Goal: Transaction & Acquisition: Download file/media

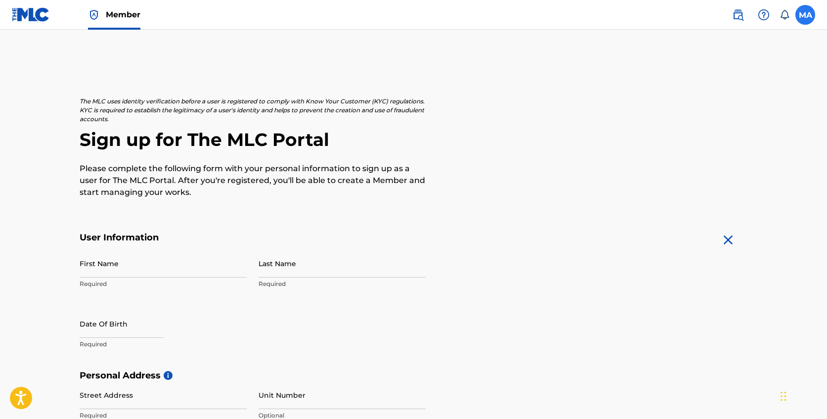
click at [805, 14] on label at bounding box center [806, 15] width 20 height 20
click at [805, 15] on input "MA [PERSON_NAME] [PERSON_NAME][EMAIL_ADDRESS][DOMAIN_NAME] Notification Prefere…" at bounding box center [805, 15] width 0 height 0
click at [735, 17] on img at bounding box center [738, 15] width 12 height 12
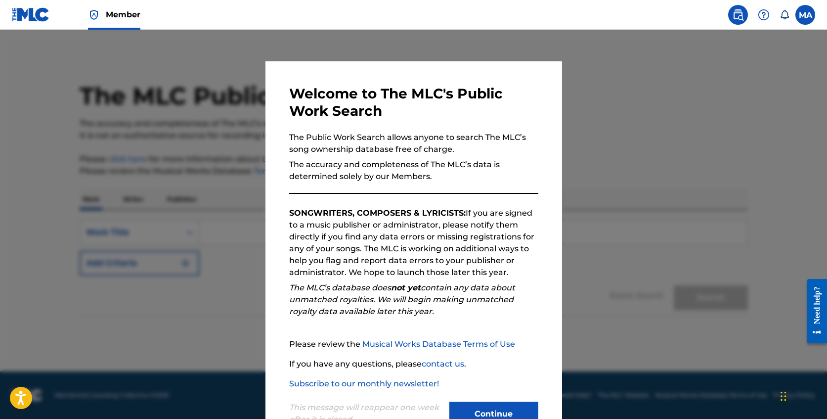
scroll to position [34, 0]
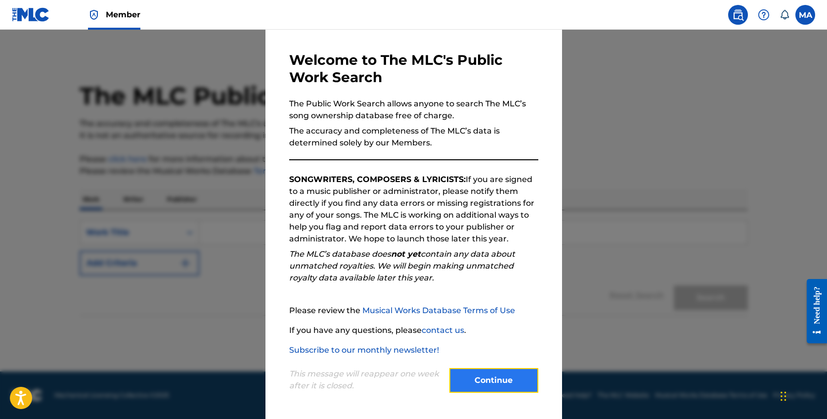
click at [519, 380] on button "Continue" at bounding box center [493, 380] width 89 height 25
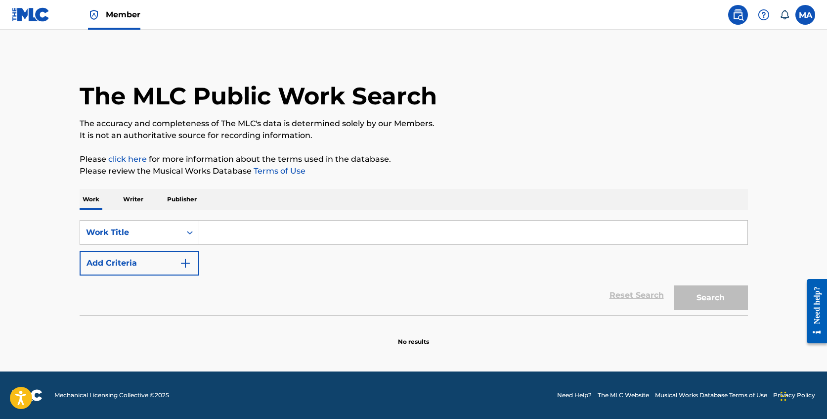
click at [43, 14] on img at bounding box center [31, 14] width 38 height 14
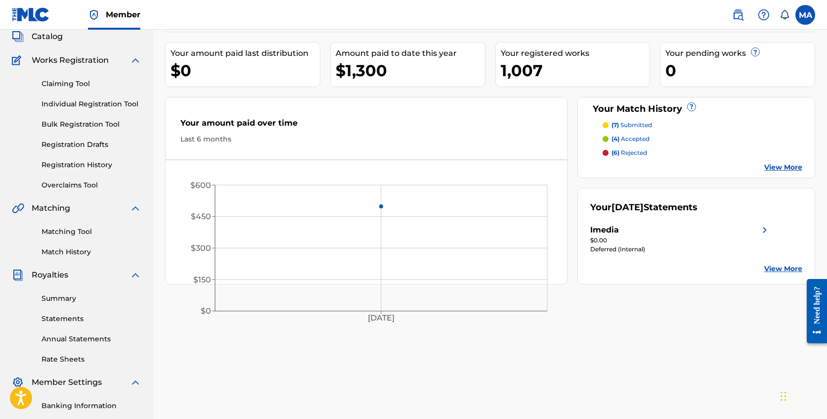
scroll to position [64, 0]
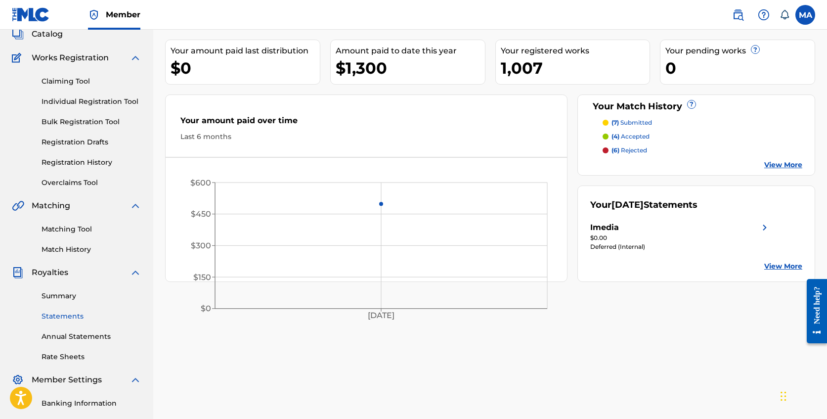
click at [75, 318] on link "Statements" at bounding box center [92, 316] width 100 height 10
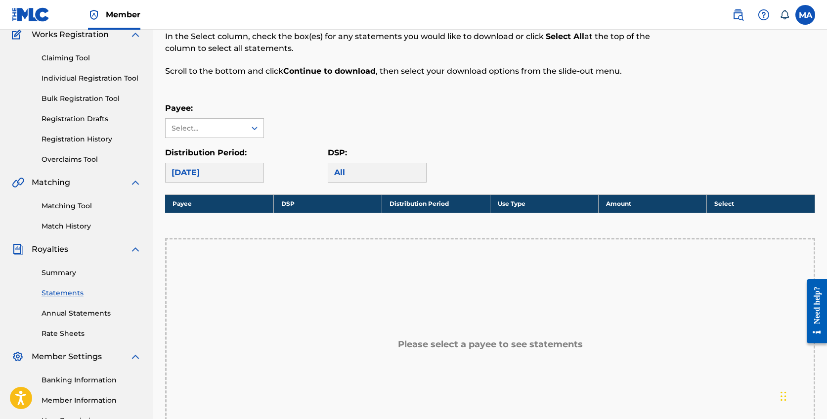
scroll to position [93, 0]
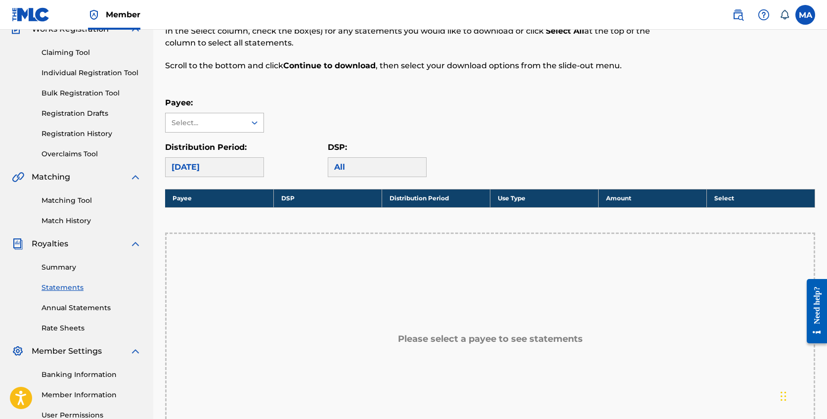
click at [252, 124] on icon at bounding box center [255, 123] width 10 height 10
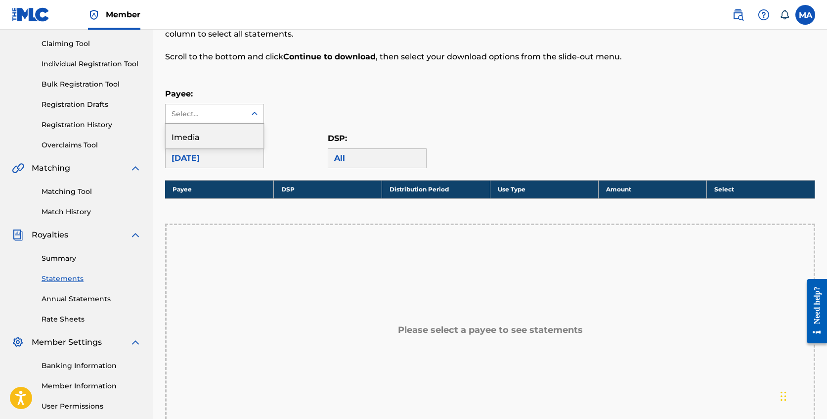
scroll to position [105, 0]
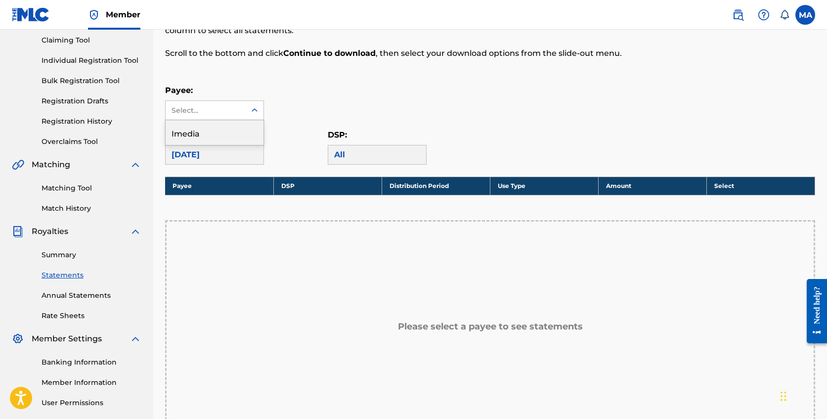
click at [241, 135] on div "Imedia" at bounding box center [215, 132] width 98 height 25
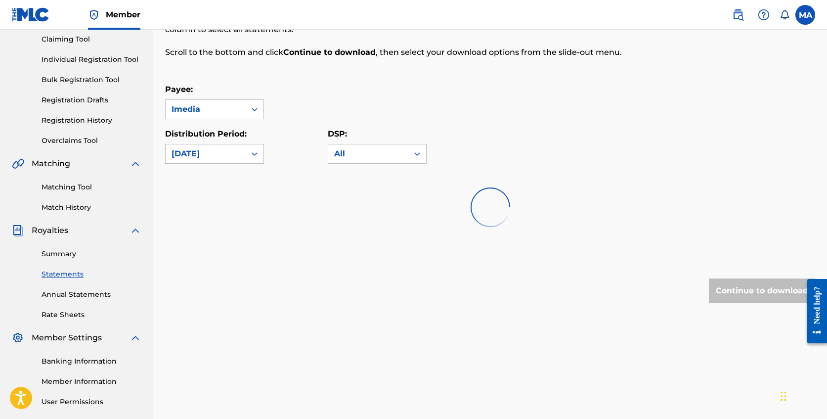
scroll to position [107, 0]
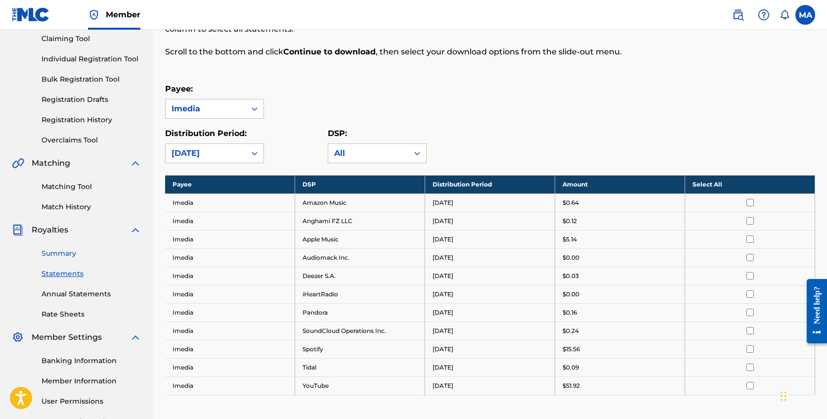
click at [66, 255] on link "Summary" at bounding box center [92, 253] width 100 height 10
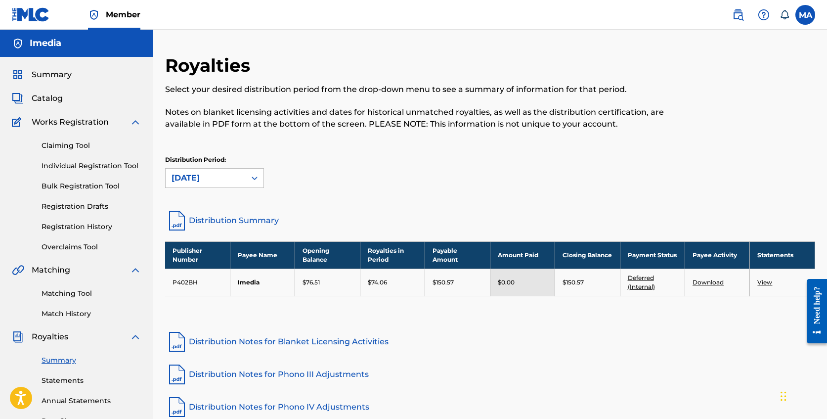
click at [643, 278] on link "Deferred (Internal)" at bounding box center [641, 282] width 27 height 16
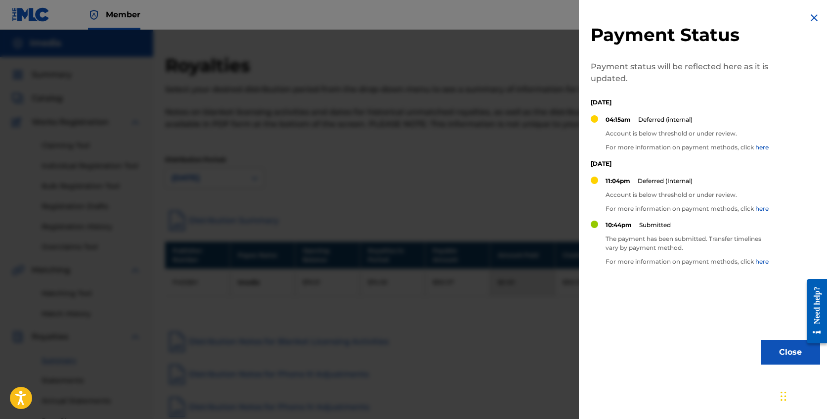
click at [762, 261] on link "here" at bounding box center [761, 261] width 13 height 7
click at [798, 358] on button "Close" at bounding box center [790, 352] width 59 height 25
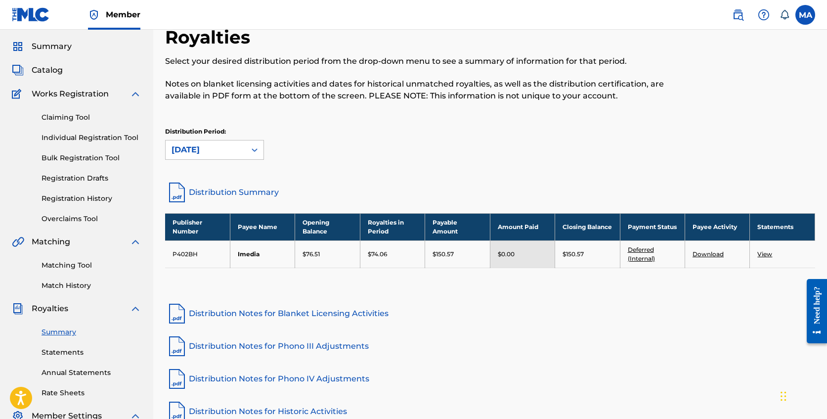
scroll to position [30, 0]
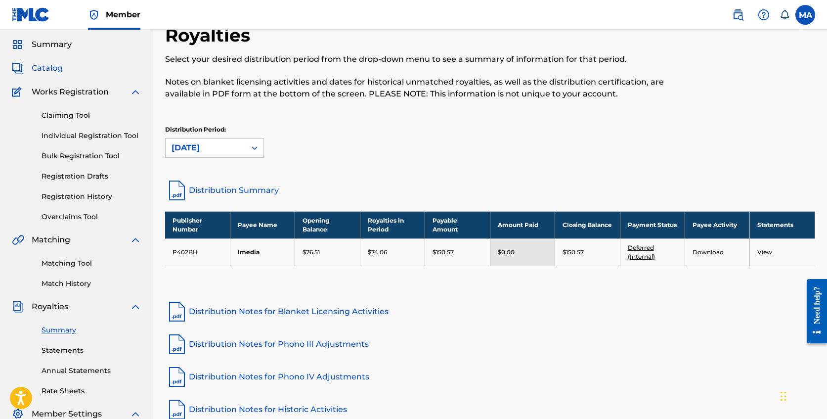
click at [41, 68] on span "Catalog" at bounding box center [47, 68] width 31 height 12
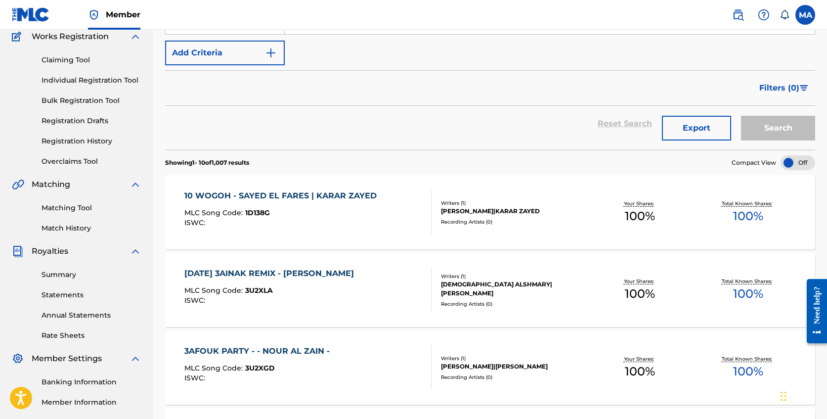
scroll to position [94, 0]
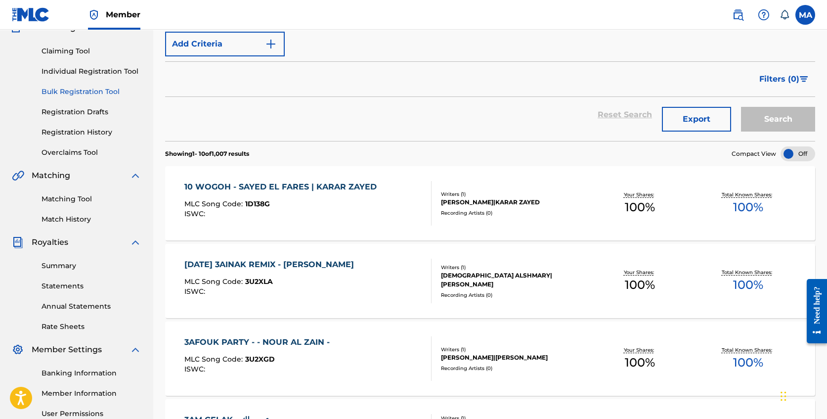
click at [98, 89] on link "Bulk Registration Tool" at bounding box center [92, 92] width 100 height 10
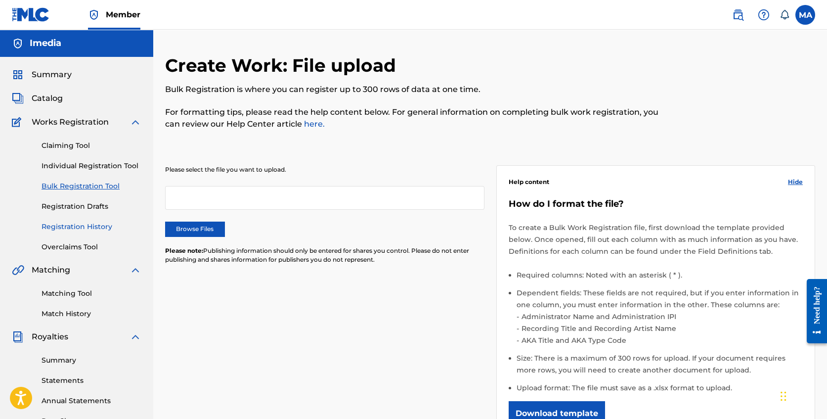
click at [99, 229] on link "Registration History" at bounding box center [92, 226] width 100 height 10
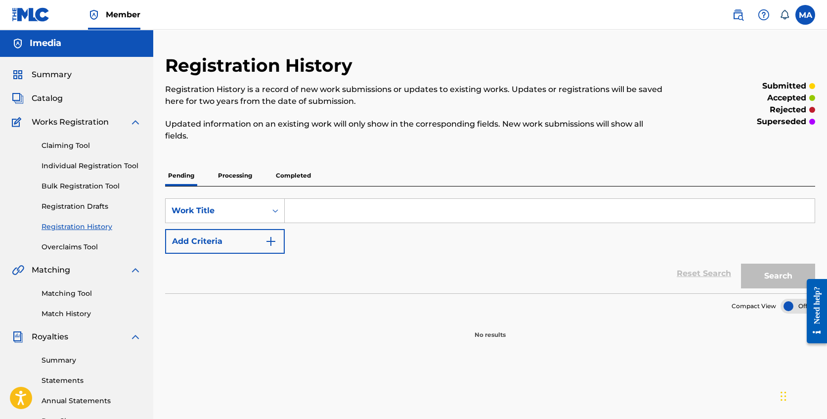
click at [231, 176] on p "Processing" at bounding box center [235, 175] width 40 height 21
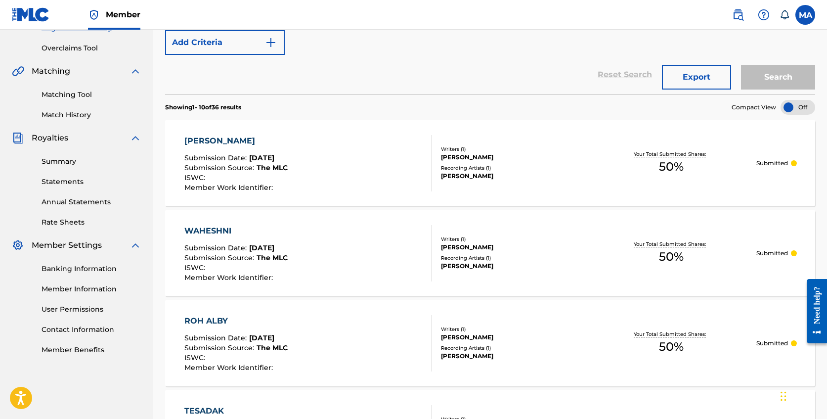
scroll to position [197, 0]
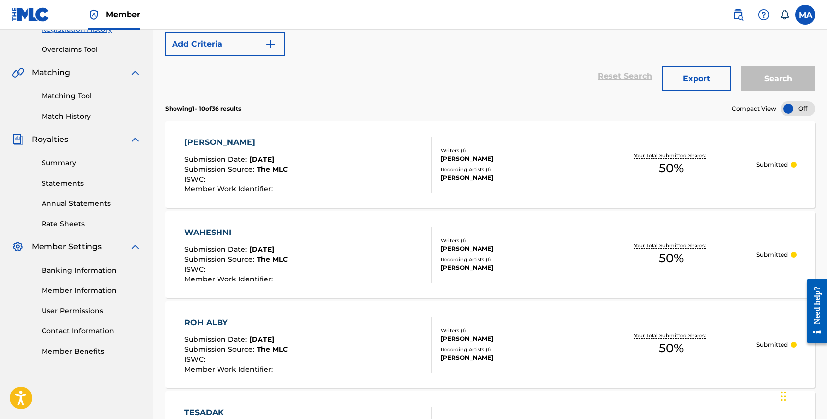
click at [236, 173] on span "Submission Source :" at bounding box center [220, 169] width 72 height 9
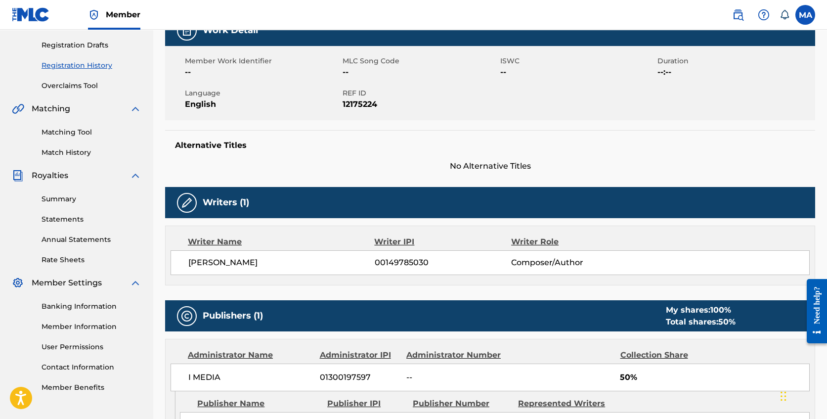
scroll to position [385, 0]
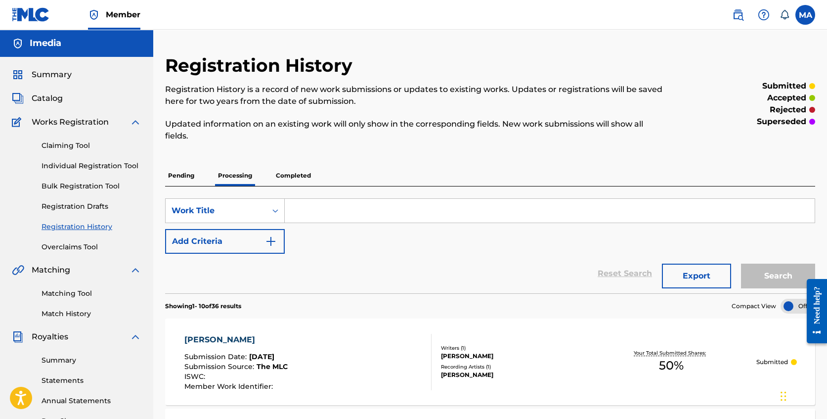
click at [301, 173] on p "Completed" at bounding box center [293, 175] width 41 height 21
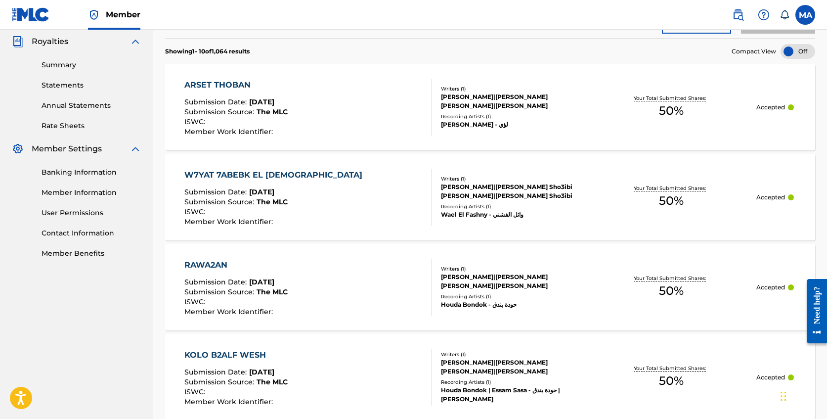
scroll to position [346, 0]
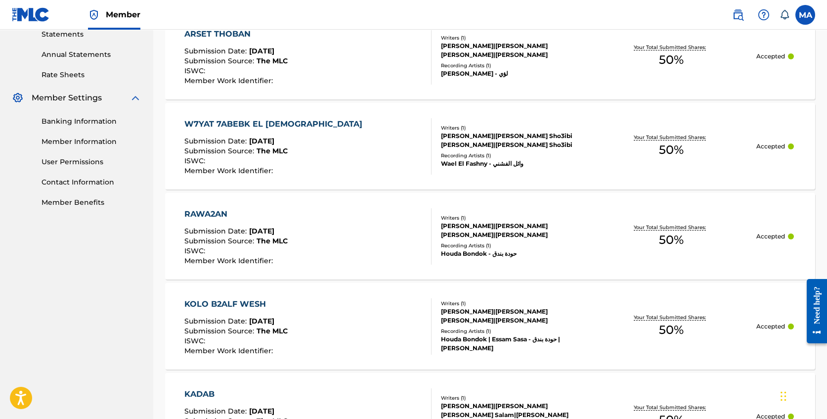
click at [285, 82] on div "Member Work Identifier :" at bounding box center [235, 80] width 103 height 7
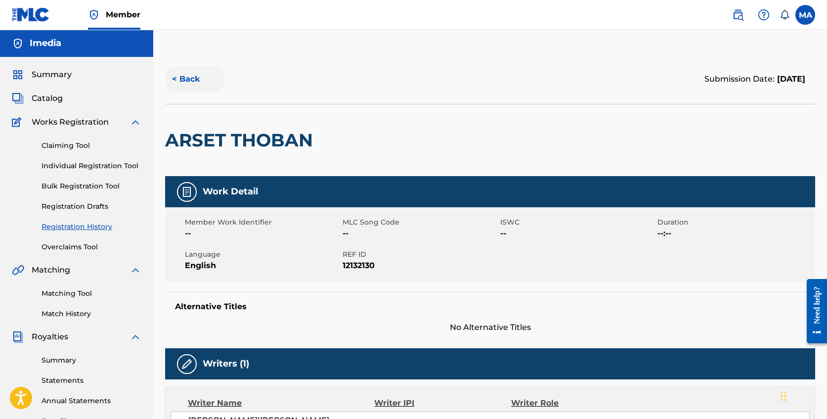
click at [189, 77] on button "< Back" at bounding box center [194, 79] width 59 height 25
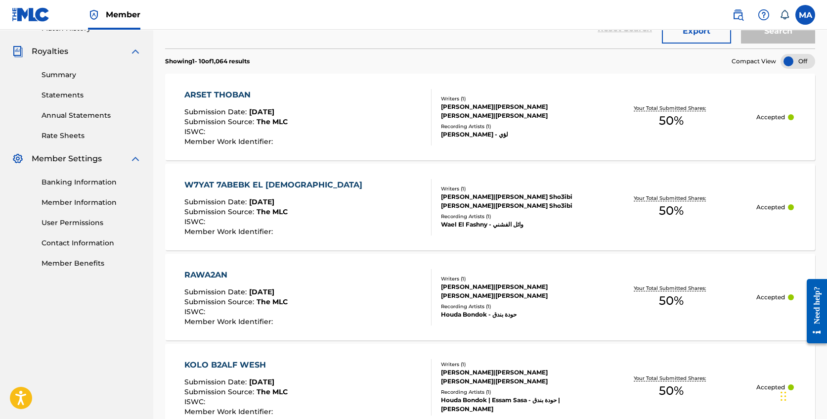
scroll to position [286, 0]
click at [304, 209] on div "W7YAT 7ABEBK EL NABI Submission Date : [DATE] Submission Source : The MLC ISWC …" at bounding box center [307, 206] width 247 height 56
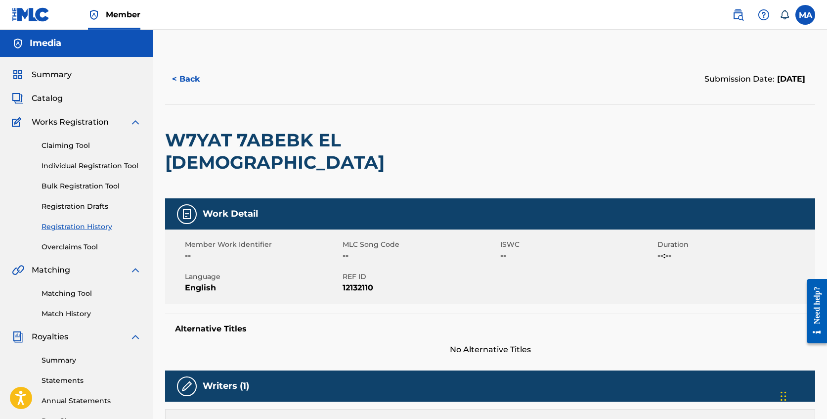
click at [79, 78] on div "Summary" at bounding box center [77, 75] width 130 height 12
click at [61, 74] on span "Summary" at bounding box center [52, 75] width 40 height 12
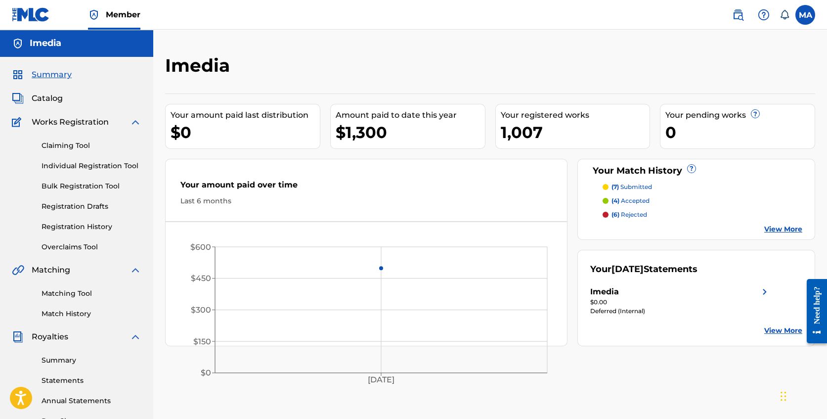
scroll to position [0, 0]
click at [77, 358] on link "Summary" at bounding box center [92, 359] width 100 height 10
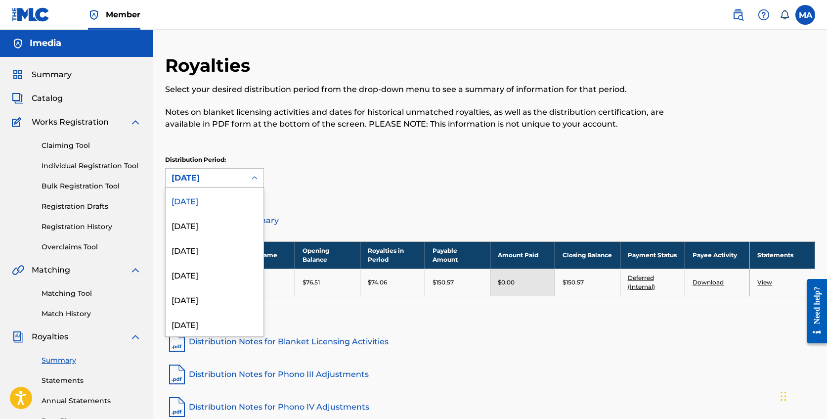
click at [252, 178] on icon at bounding box center [255, 178] width 10 height 10
click at [216, 308] on div "[DATE]" at bounding box center [215, 309] width 98 height 25
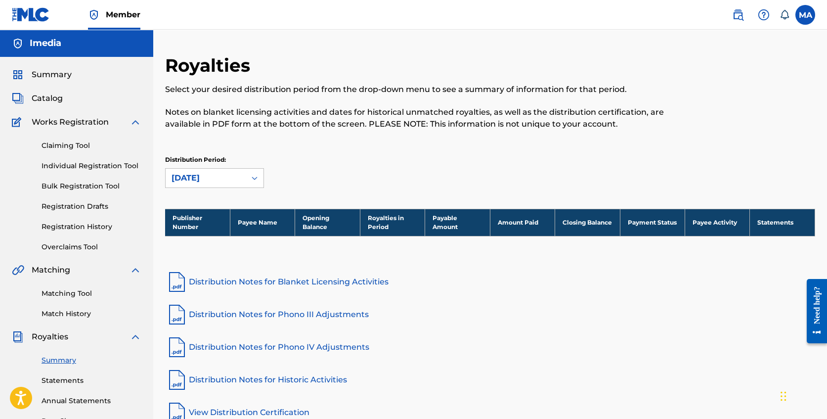
click at [224, 177] on div "[DATE]" at bounding box center [206, 178] width 68 height 12
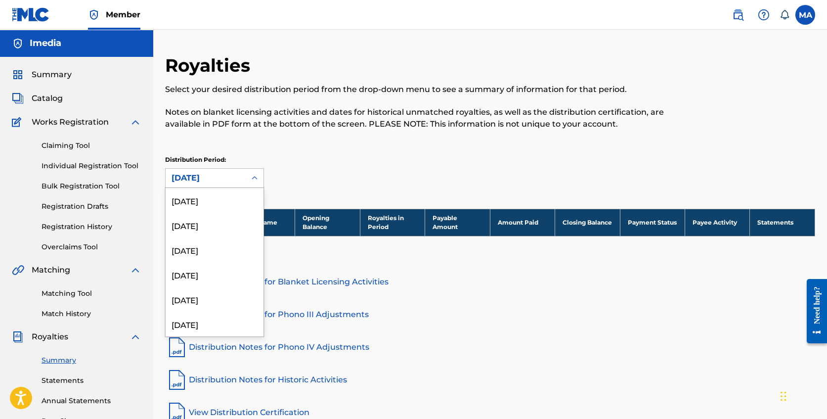
scroll to position [156, 0]
click at [220, 290] on div "[DATE]" at bounding box center [215, 291] width 98 height 25
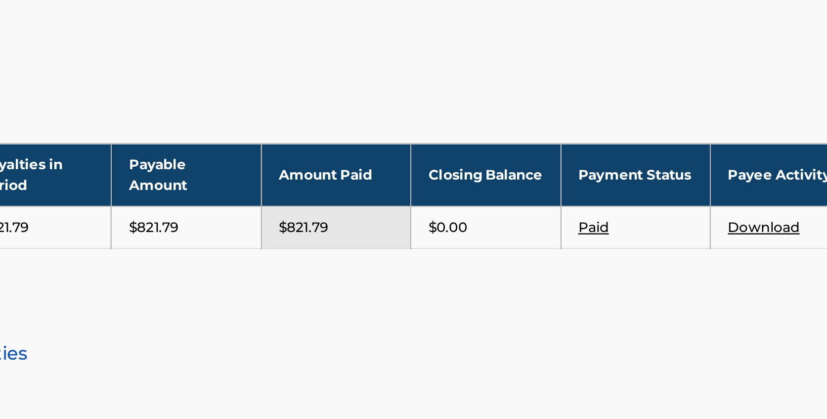
scroll to position [18, 0]
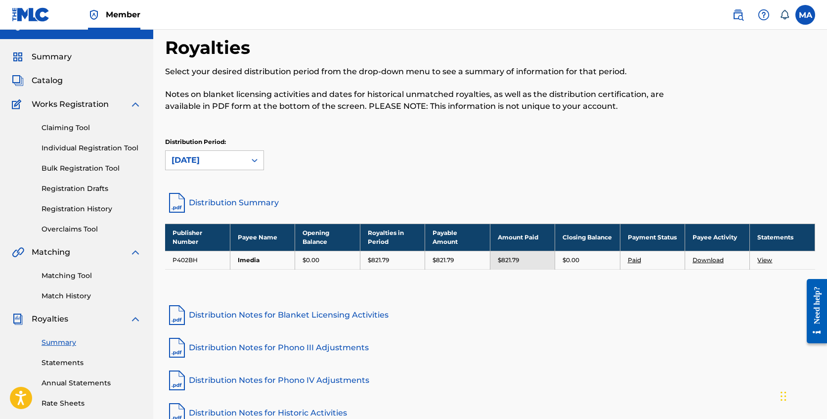
click at [766, 259] on link "View" at bounding box center [764, 259] width 15 height 7
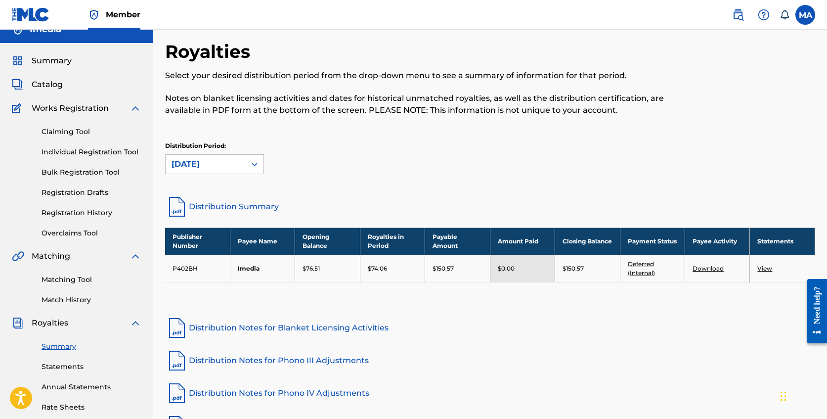
scroll to position [12, 0]
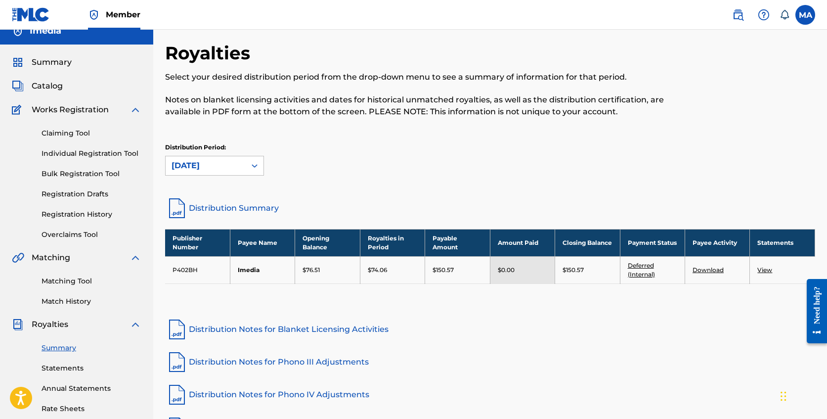
click at [703, 268] on link "Download" at bounding box center [708, 269] width 31 height 7
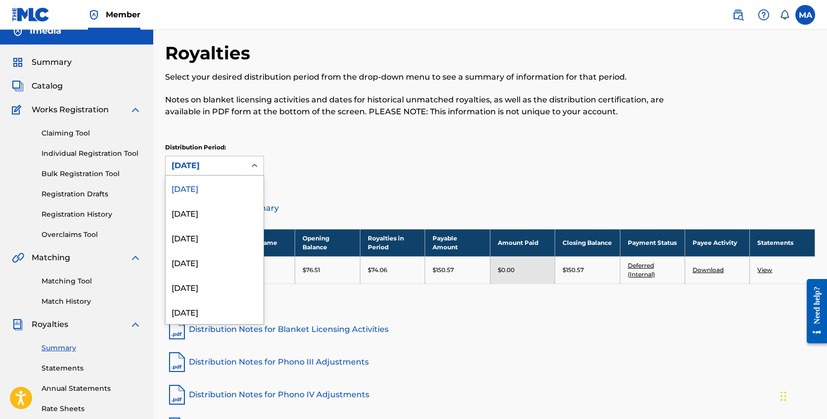
click at [229, 168] on div "[DATE]" at bounding box center [206, 166] width 68 height 12
click at [219, 290] on div "[DATE]" at bounding box center [215, 290] width 98 height 25
click at [221, 168] on div "[DATE]" at bounding box center [206, 166] width 68 height 12
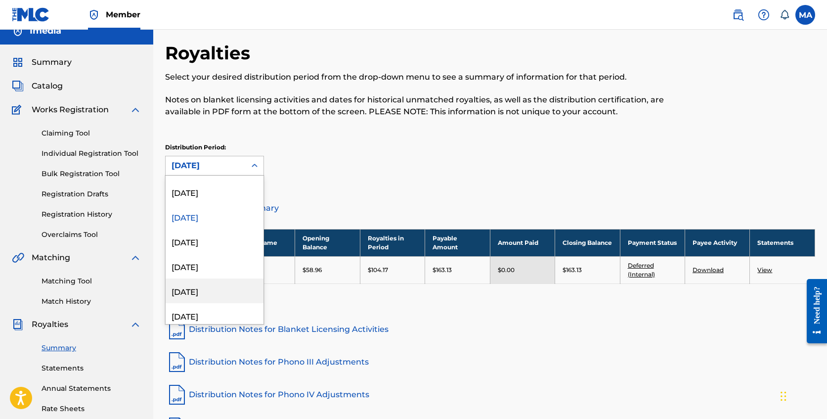
click at [209, 295] on div "[DATE]" at bounding box center [215, 290] width 98 height 25
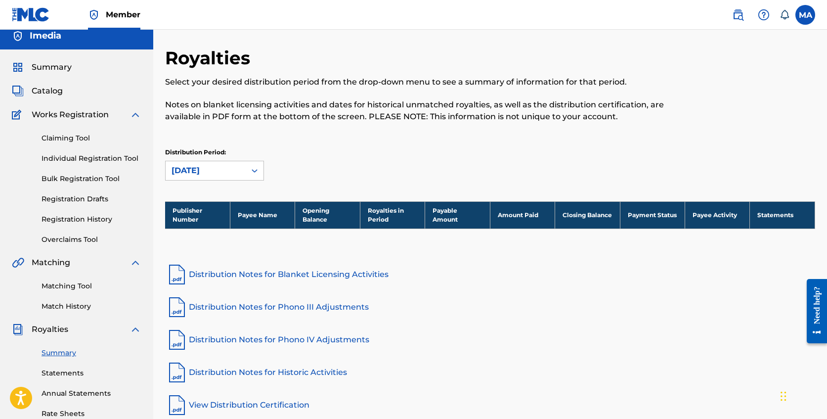
click at [209, 166] on div "[DATE]" at bounding box center [206, 170] width 80 height 19
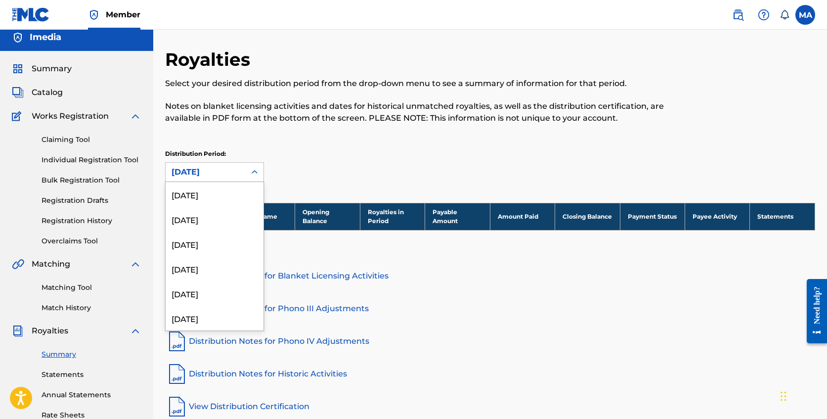
scroll to position [156, 0]
click at [204, 283] on div "[DATE]" at bounding box center [215, 285] width 98 height 25
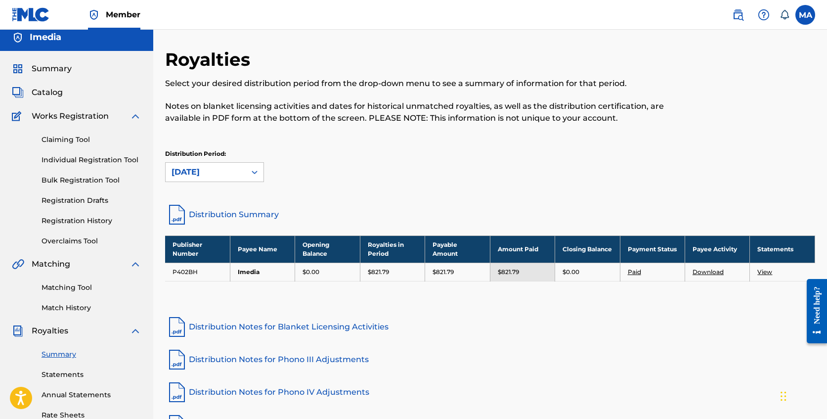
click at [767, 271] on link "View" at bounding box center [764, 271] width 15 height 7
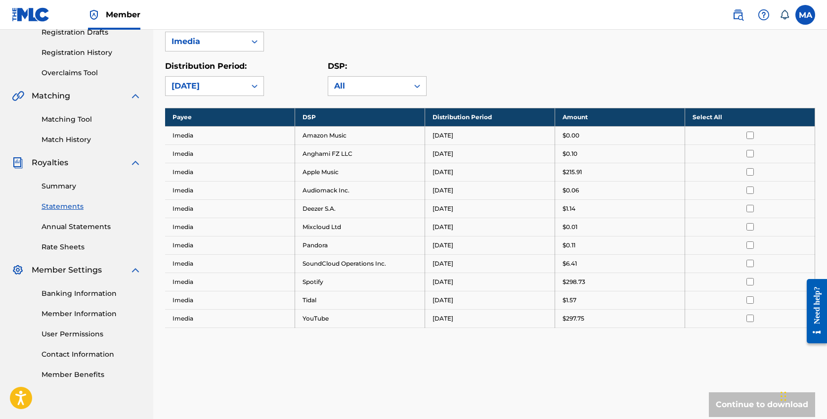
scroll to position [175, 0]
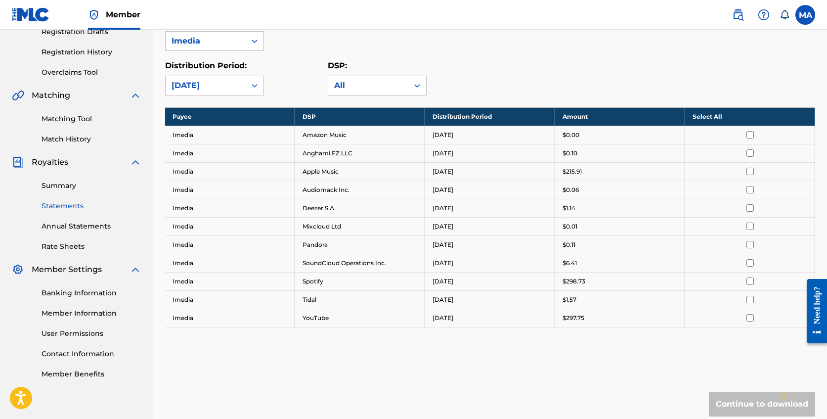
click at [749, 135] on input "checkbox" at bounding box center [750, 134] width 7 height 7
click at [749, 153] on input "checkbox" at bounding box center [750, 152] width 7 height 7
click at [749, 172] on input "checkbox" at bounding box center [750, 171] width 7 height 7
click at [750, 190] on input "checkbox" at bounding box center [750, 189] width 7 height 7
click at [748, 206] on input "checkbox" at bounding box center [750, 207] width 7 height 7
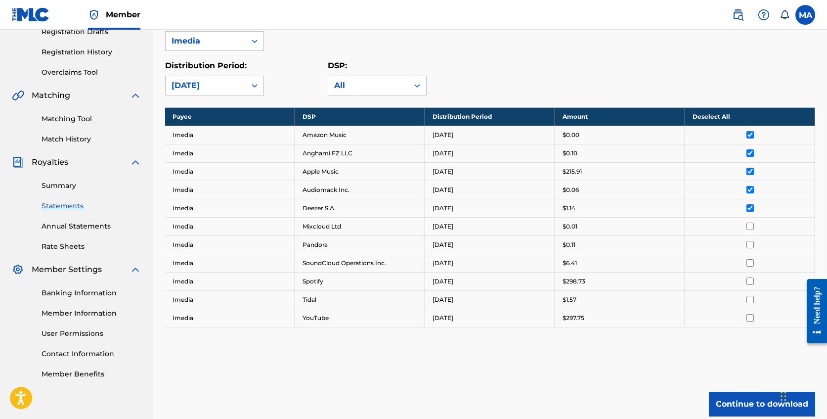
click at [750, 225] on input "checkbox" at bounding box center [750, 225] width 7 height 7
click at [749, 245] on input "checkbox" at bounding box center [750, 244] width 7 height 7
click at [751, 264] on input "checkbox" at bounding box center [750, 262] width 7 height 7
click at [749, 283] on input "checkbox" at bounding box center [750, 280] width 7 height 7
click at [748, 298] on input "checkbox" at bounding box center [750, 299] width 7 height 7
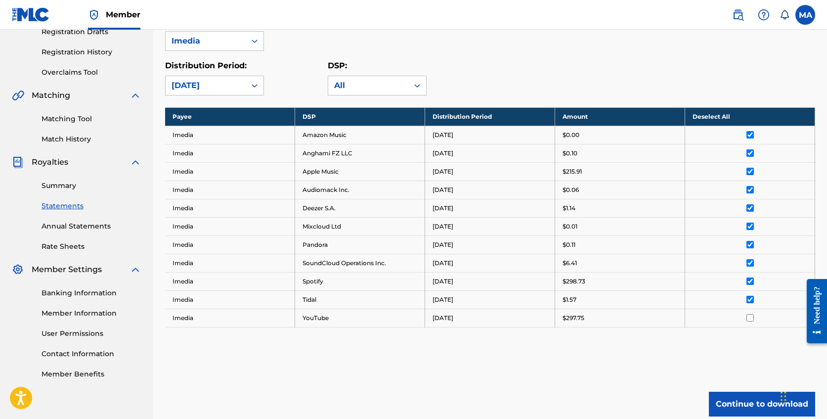
click at [748, 313] on td at bounding box center [750, 318] width 130 height 18
drag, startPoint x: 752, startPoint y: 320, endPoint x: 748, endPoint y: 336, distance: 17.0
click at [752, 320] on input "checkbox" at bounding box center [750, 317] width 7 height 7
click at [758, 403] on button "Continue to download" at bounding box center [762, 404] width 106 height 25
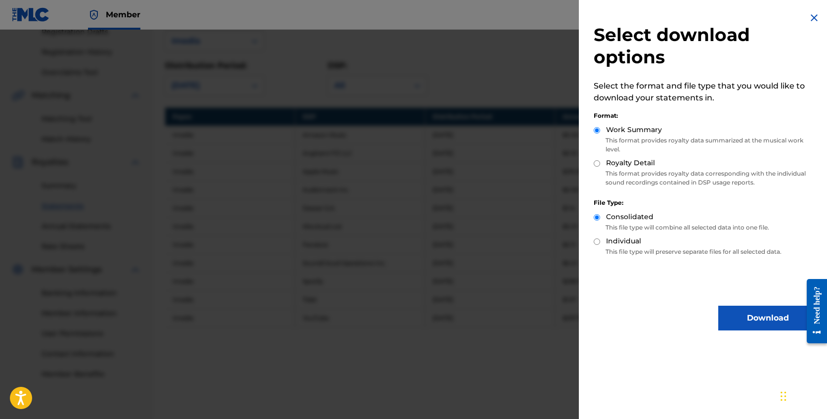
click at [593, 163] on div "Select download options Select the format and file type that you would like to …" at bounding box center [705, 171] width 253 height 342
click at [597, 165] on input "Royalty Detail" at bounding box center [597, 163] width 6 height 6
radio input "true"
click at [594, 241] on input "Individual" at bounding box center [597, 241] width 6 height 6
radio input "true"
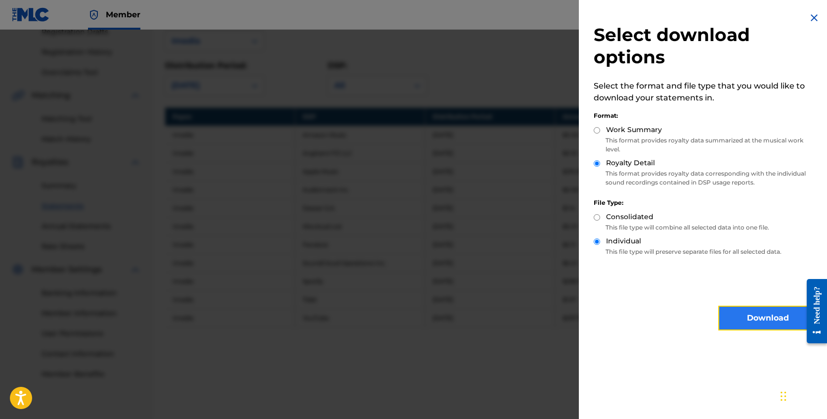
click at [735, 317] on button "Download" at bounding box center [767, 318] width 99 height 25
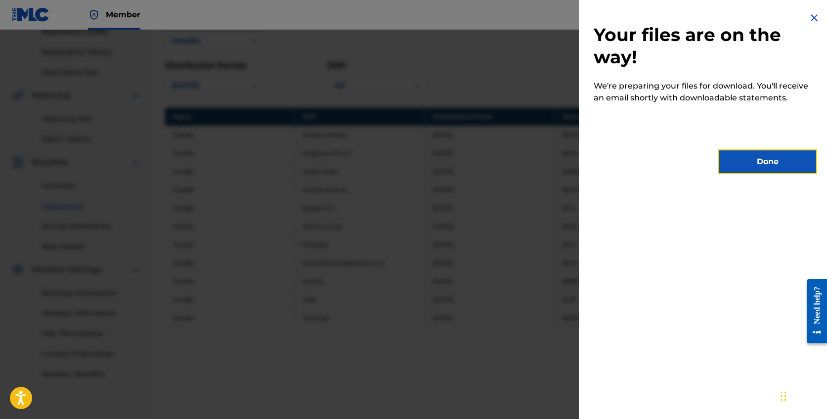
click at [742, 162] on button "Done" at bounding box center [767, 161] width 99 height 25
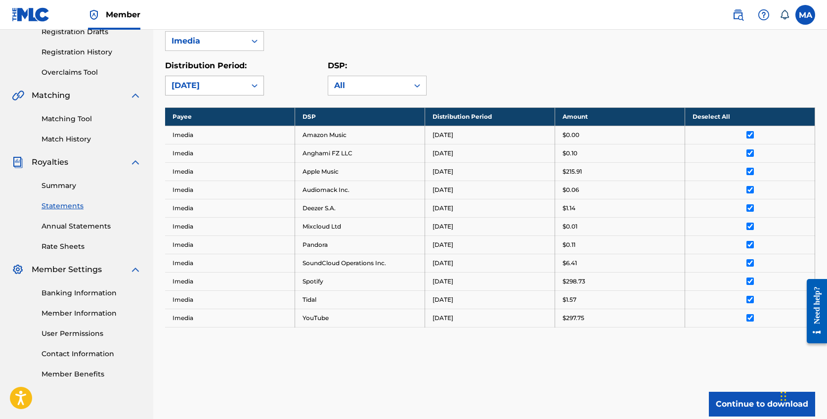
click at [235, 81] on div "[DATE]" at bounding box center [206, 86] width 68 height 12
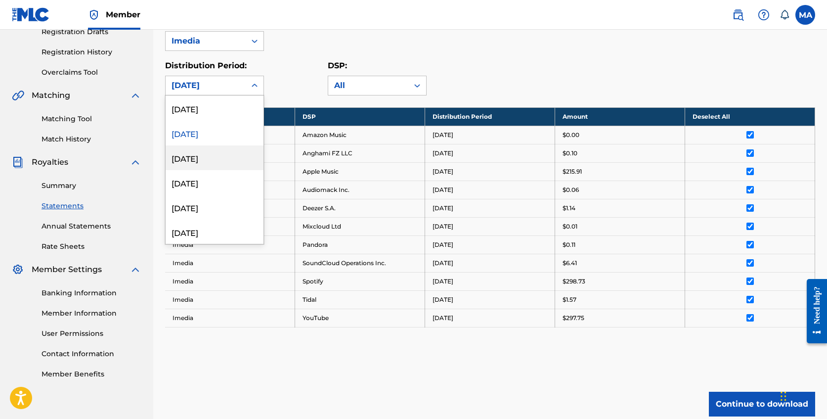
scroll to position [220, 0]
click at [224, 114] on div "[DATE]" at bounding box center [215, 110] width 98 height 25
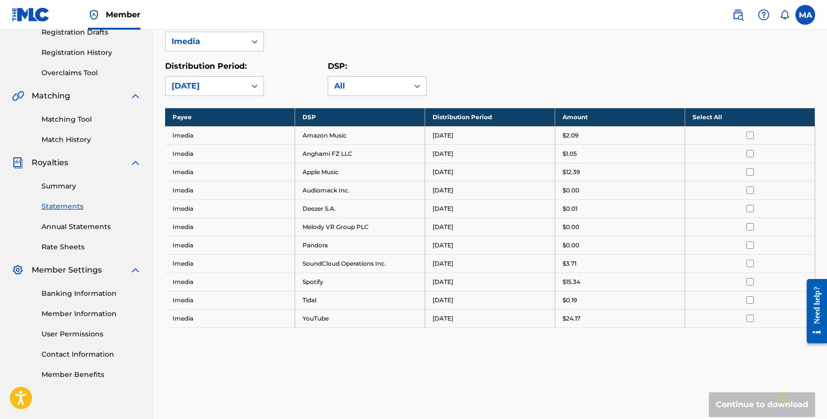
click at [752, 134] on input "checkbox" at bounding box center [750, 135] width 7 height 7
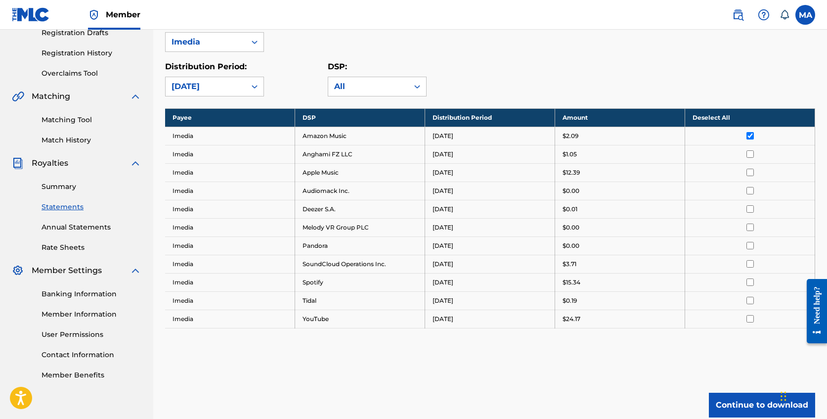
click at [751, 153] on input "checkbox" at bounding box center [750, 153] width 7 height 7
click at [750, 171] on input "checkbox" at bounding box center [750, 172] width 7 height 7
click at [750, 190] on input "checkbox" at bounding box center [750, 190] width 7 height 7
click at [749, 208] on input "checkbox" at bounding box center [750, 208] width 7 height 7
click at [751, 228] on input "checkbox" at bounding box center [750, 226] width 7 height 7
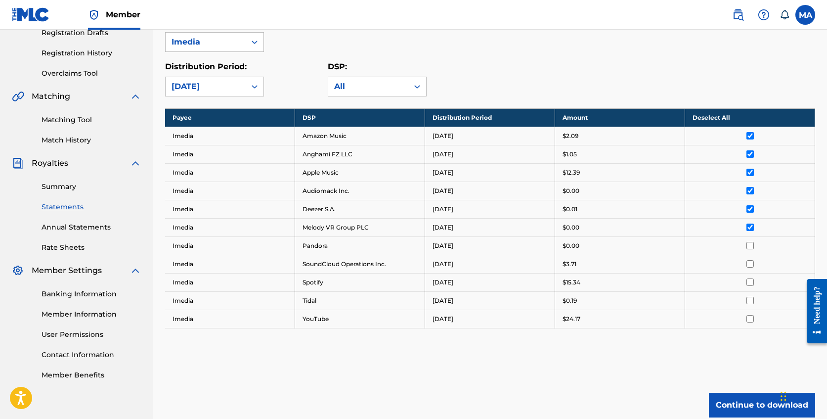
click at [750, 244] on input "checkbox" at bounding box center [750, 245] width 7 height 7
click at [752, 264] on input "checkbox" at bounding box center [750, 263] width 7 height 7
click at [750, 281] on input "checkbox" at bounding box center [750, 281] width 7 height 7
click at [752, 303] on input "checkbox" at bounding box center [750, 300] width 7 height 7
click at [749, 319] on input "checkbox" at bounding box center [750, 318] width 7 height 7
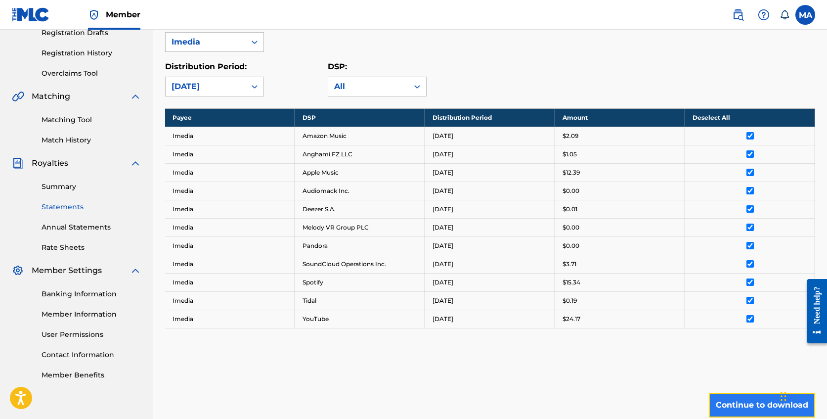
click at [750, 400] on button "Continue to download" at bounding box center [762, 405] width 106 height 25
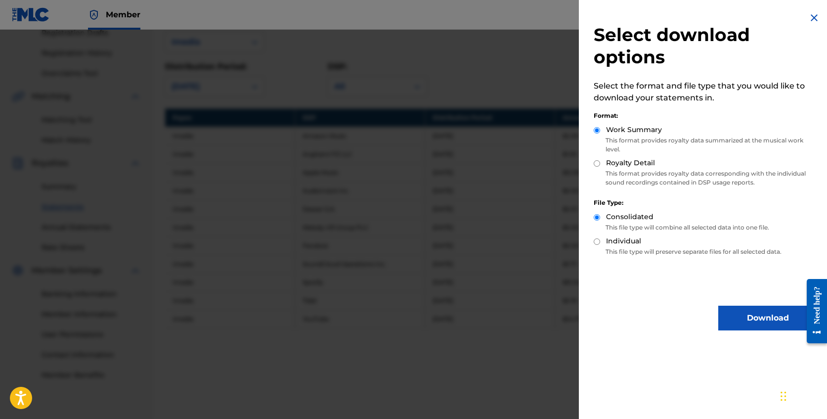
click at [613, 164] on label "Royalty Detail" at bounding box center [630, 163] width 49 height 10
click at [600, 164] on input "Royalty Detail" at bounding box center [597, 163] width 6 height 6
radio input "true"
click at [612, 242] on label "Individual" at bounding box center [623, 241] width 35 height 10
click at [600, 242] on input "Individual" at bounding box center [597, 241] width 6 height 6
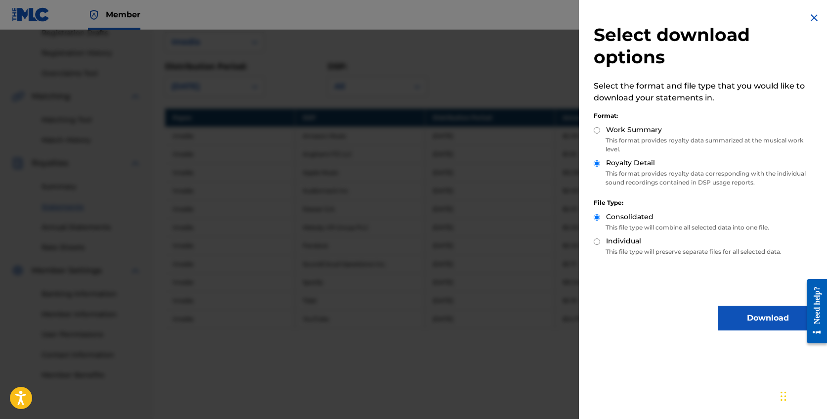
radio input "true"
click at [760, 319] on button "Download" at bounding box center [767, 318] width 99 height 25
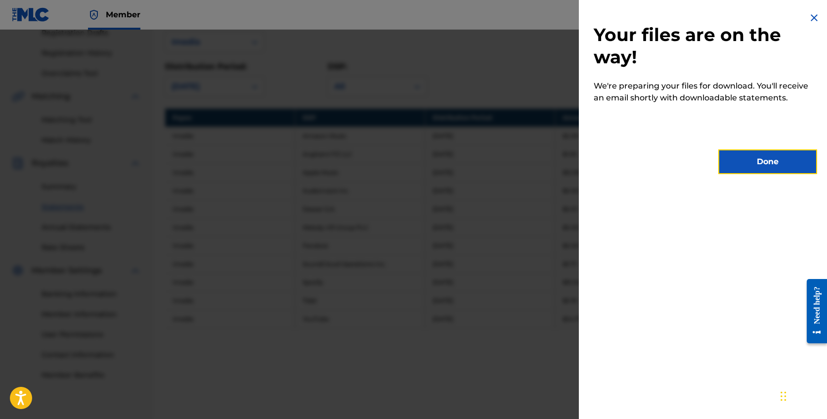
click at [777, 162] on button "Done" at bounding box center [767, 161] width 99 height 25
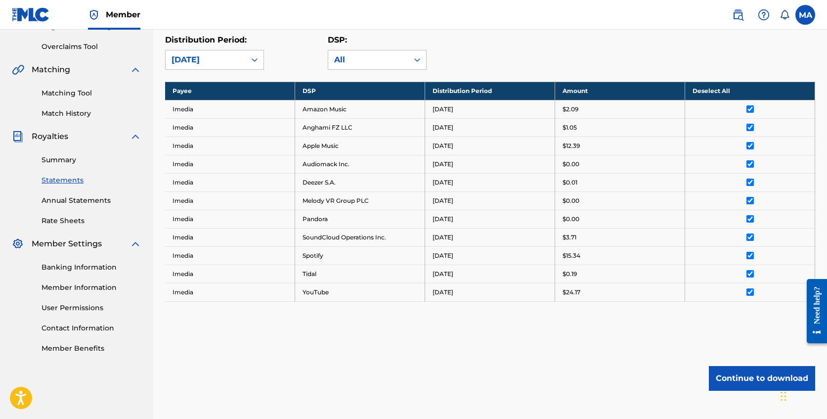
scroll to position [241, 0]
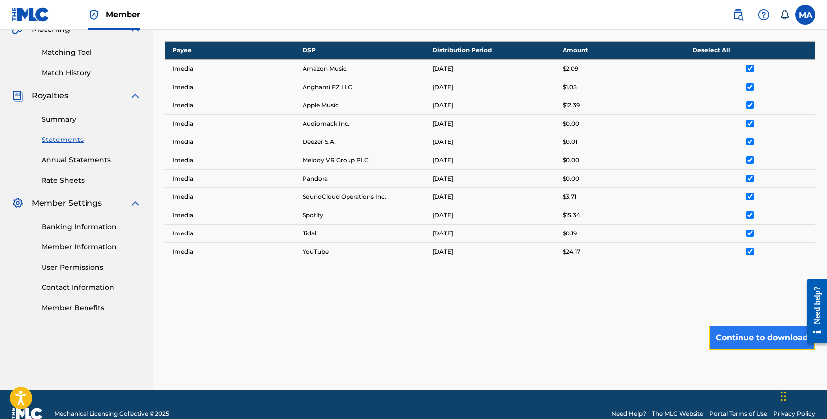
click at [777, 336] on button "Continue to download" at bounding box center [762, 337] width 106 height 25
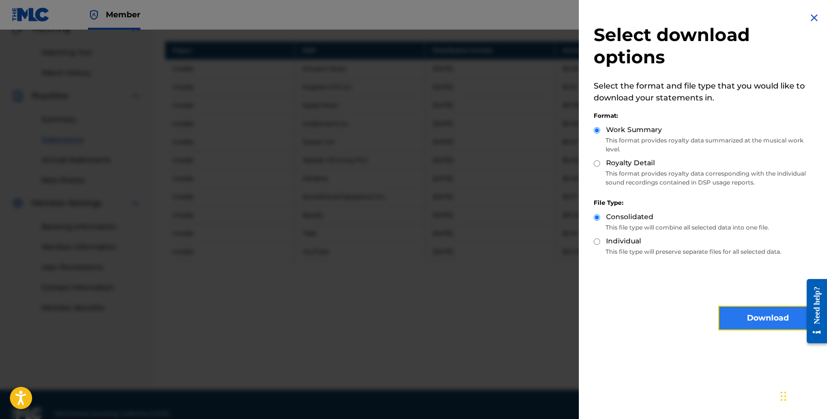
click at [766, 323] on button "Download" at bounding box center [767, 318] width 99 height 25
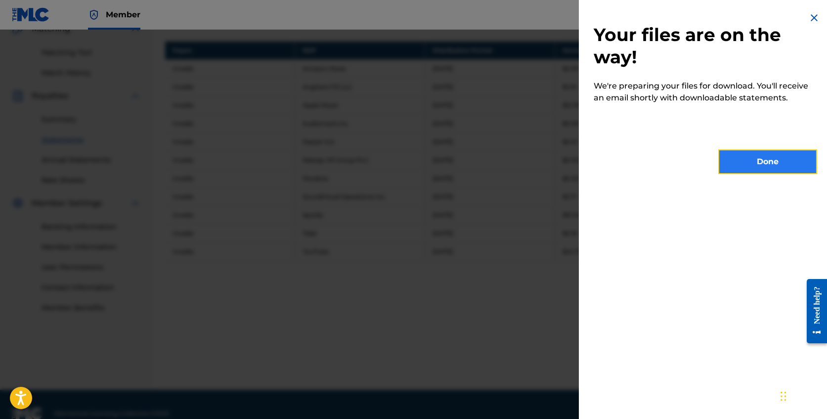
click at [780, 168] on button "Done" at bounding box center [767, 161] width 99 height 25
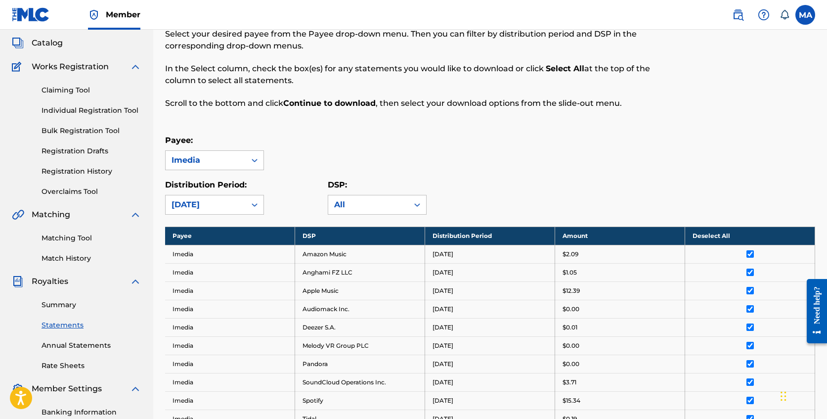
scroll to position [122, 0]
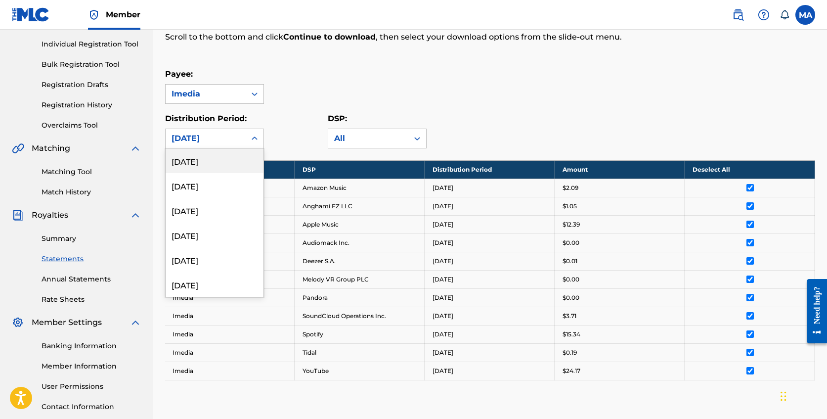
click at [229, 140] on div "[DATE]" at bounding box center [206, 139] width 68 height 12
click at [229, 171] on div "[DATE]" at bounding box center [215, 166] width 98 height 25
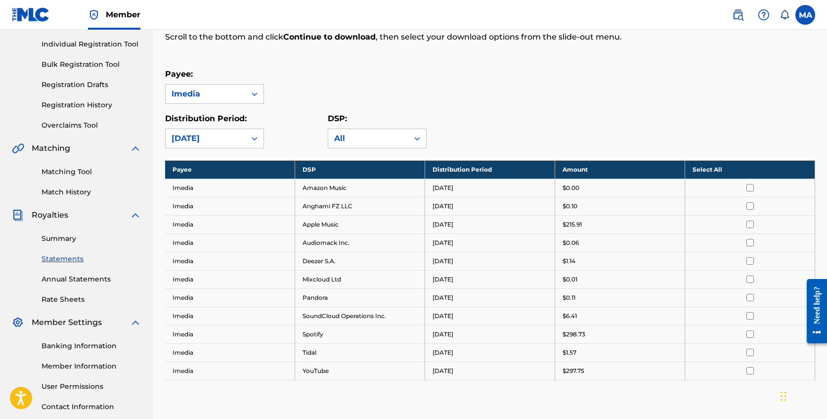
click at [708, 169] on th "Select All" at bounding box center [750, 169] width 130 height 18
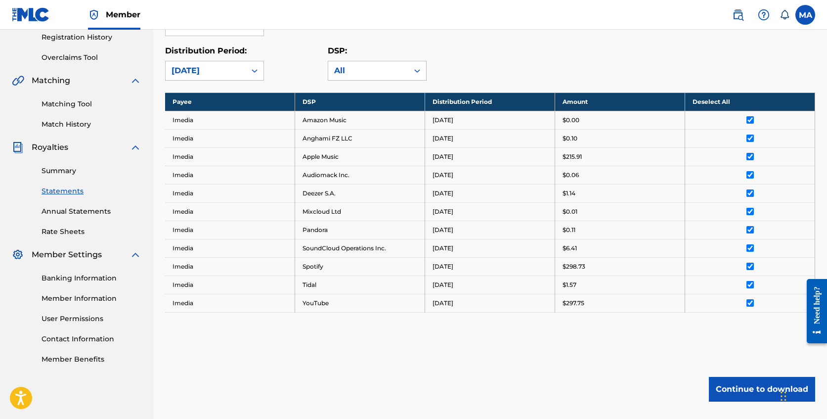
scroll to position [259, 0]
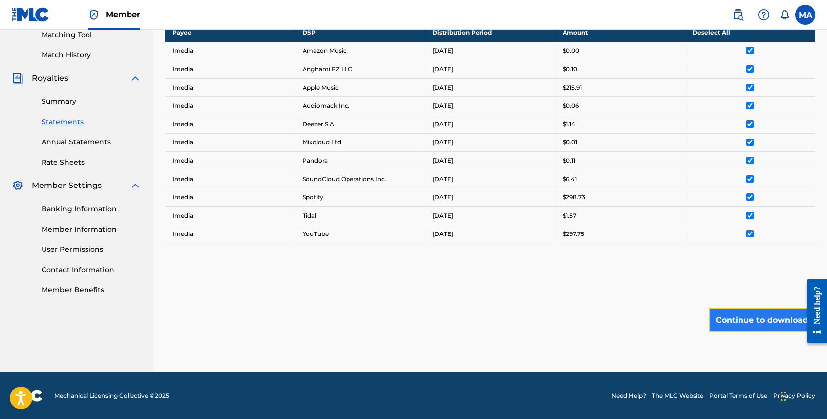
click at [749, 321] on button "Continue to download" at bounding box center [762, 320] width 106 height 25
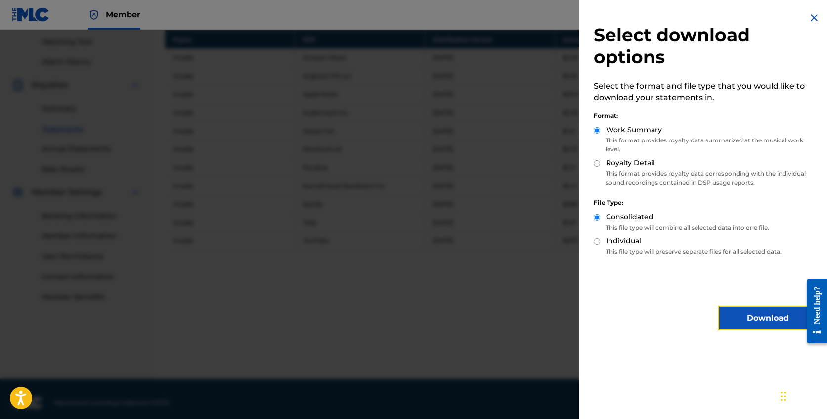
click at [751, 319] on button "Download" at bounding box center [767, 318] width 99 height 25
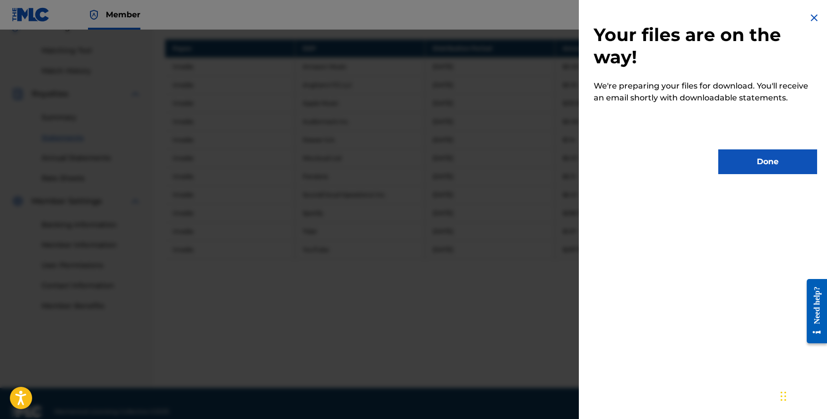
scroll to position [244, 0]
click at [749, 168] on button "Done" at bounding box center [767, 161] width 99 height 25
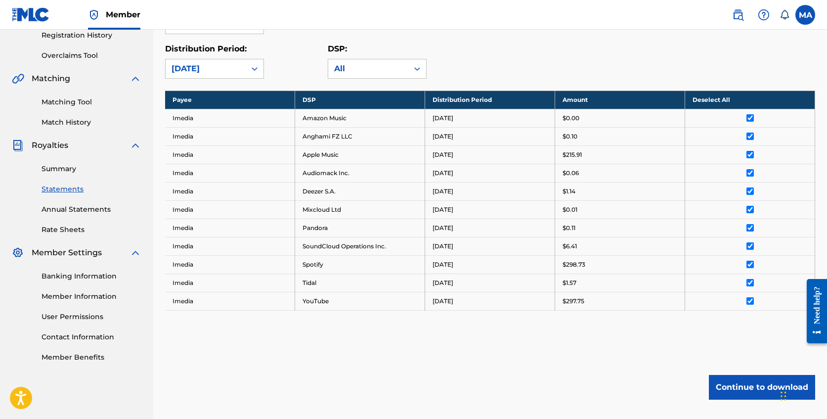
scroll to position [102, 0]
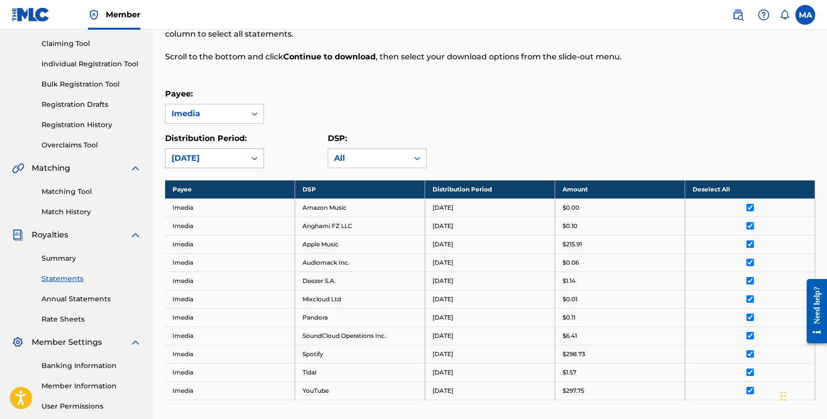
click at [236, 153] on div "[DATE]" at bounding box center [206, 158] width 68 height 12
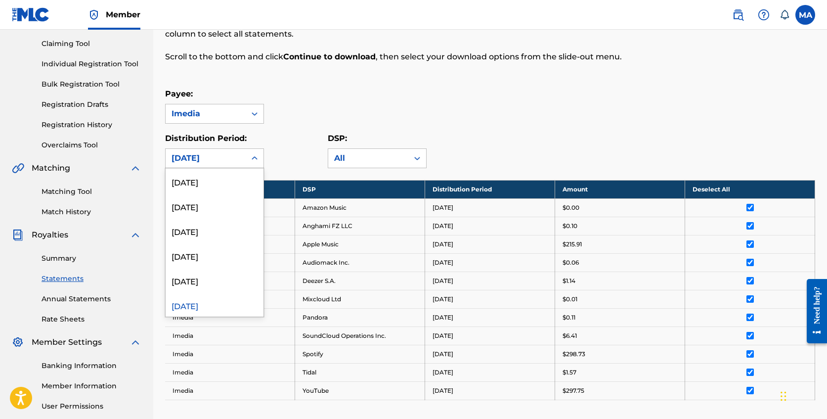
scroll to position [126, 0]
click at [214, 252] on div "[DATE]" at bounding box center [215, 252] width 98 height 25
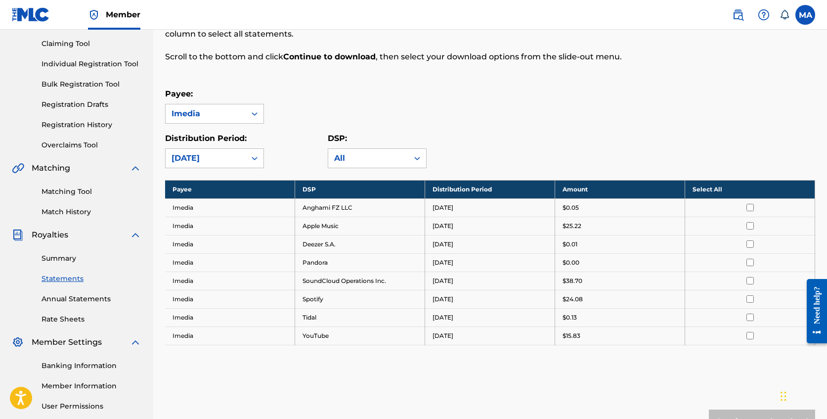
scroll to position [100, 0]
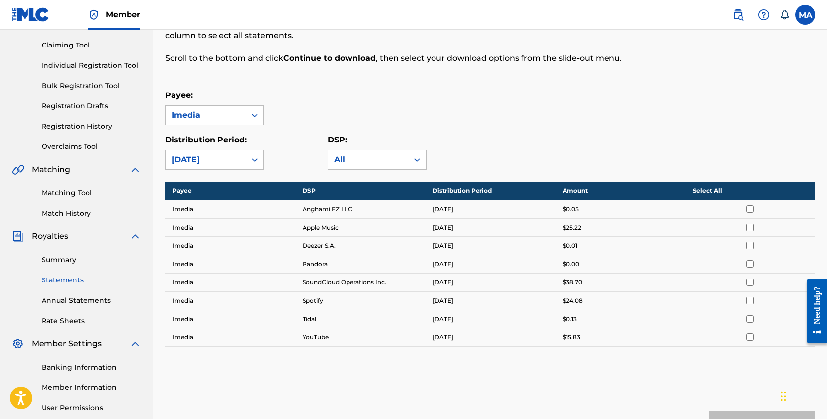
click at [715, 195] on th "Select All" at bounding box center [750, 190] width 130 height 18
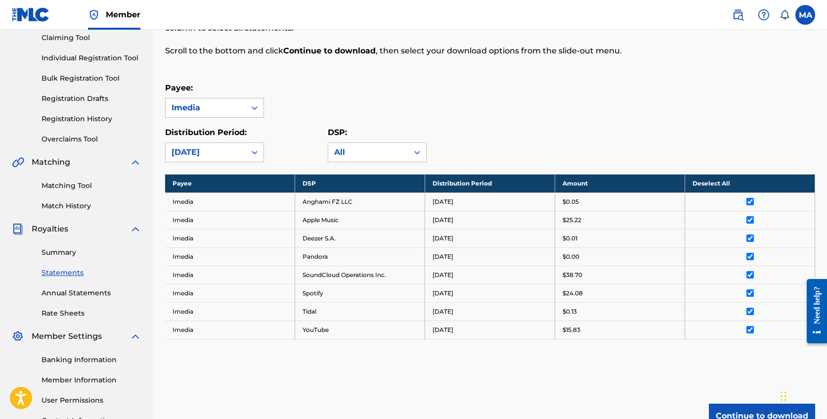
scroll to position [204, 0]
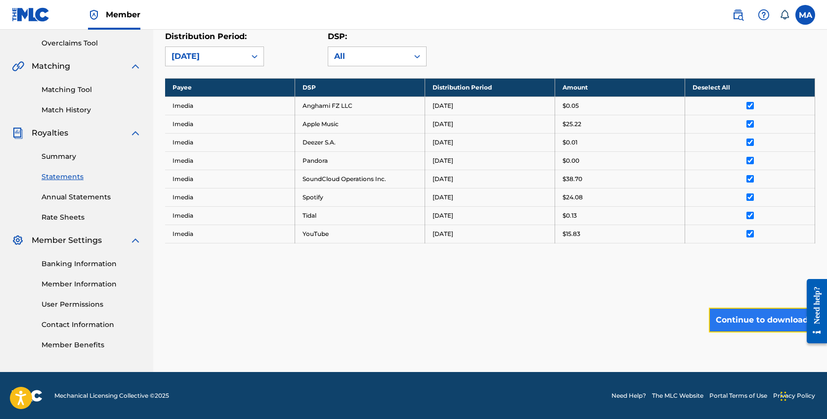
click at [752, 317] on button "Continue to download" at bounding box center [762, 320] width 106 height 25
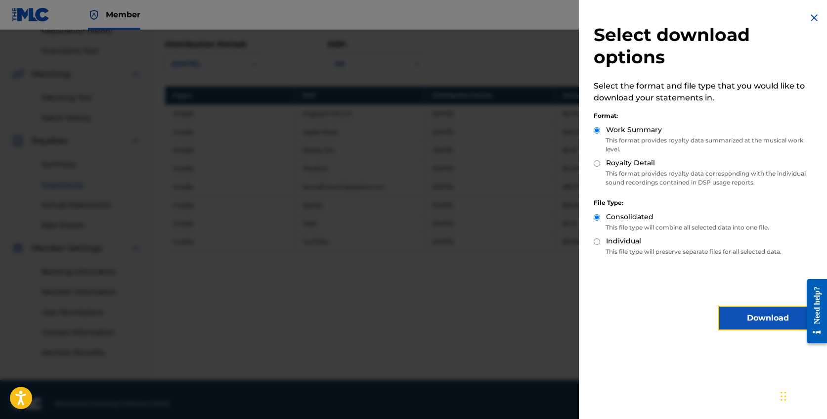
scroll to position [197, 0]
drag, startPoint x: 756, startPoint y: 318, endPoint x: 750, endPoint y: 317, distance: 6.0
click at [756, 318] on button "Download" at bounding box center [767, 318] width 99 height 25
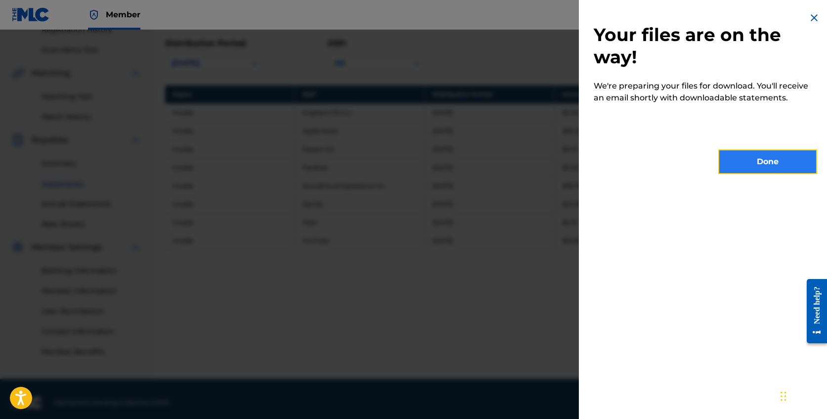
click at [767, 169] on button "Done" at bounding box center [767, 161] width 99 height 25
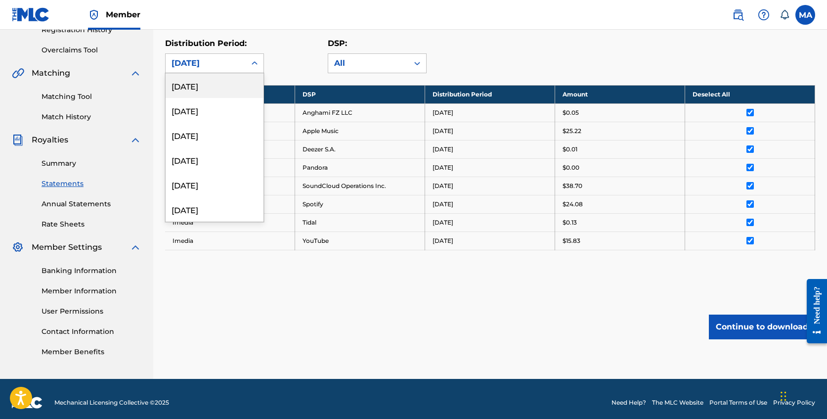
click at [236, 62] on div "[DATE]" at bounding box center [206, 63] width 68 height 12
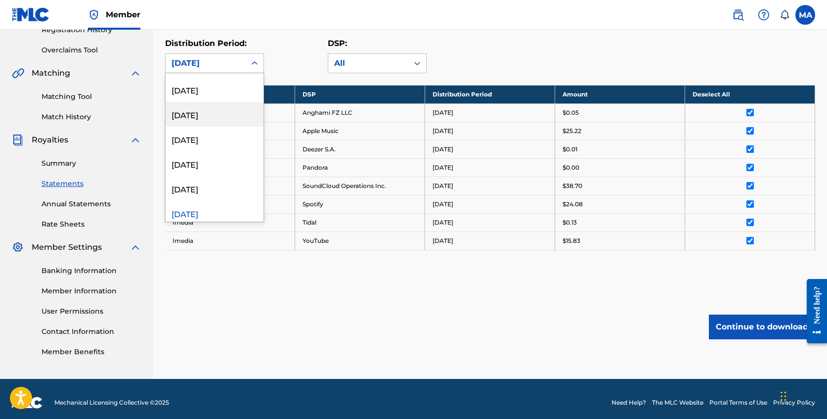
scroll to position [157, 0]
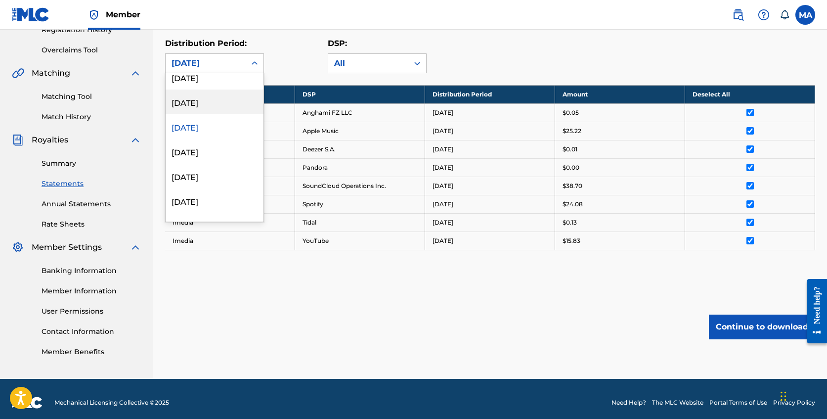
click at [211, 101] on div "[DATE]" at bounding box center [215, 101] width 98 height 25
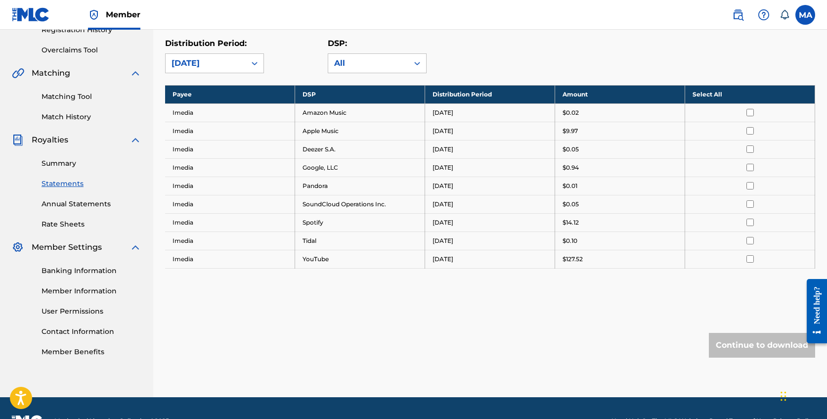
click at [710, 93] on th "Select All" at bounding box center [750, 94] width 130 height 18
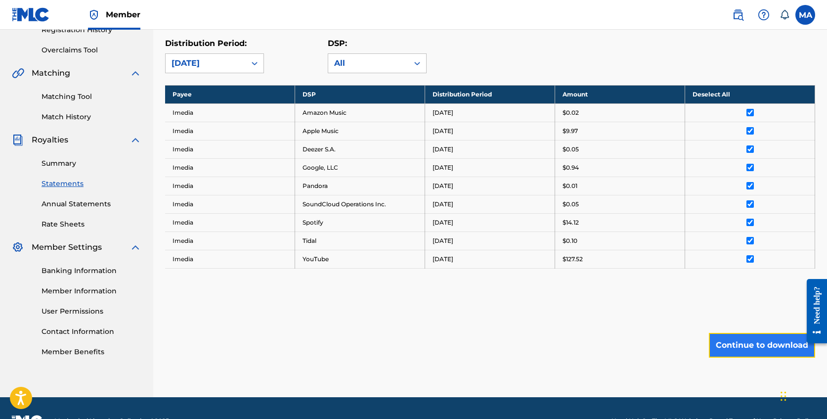
click at [759, 346] on button "Continue to download" at bounding box center [762, 345] width 106 height 25
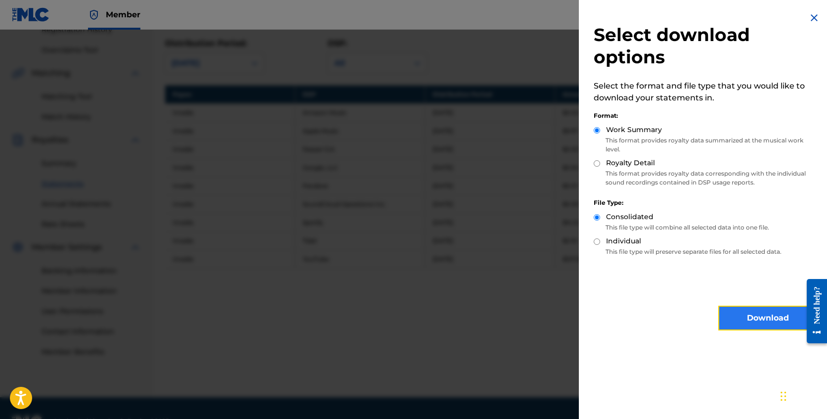
click at [745, 311] on button "Download" at bounding box center [767, 318] width 99 height 25
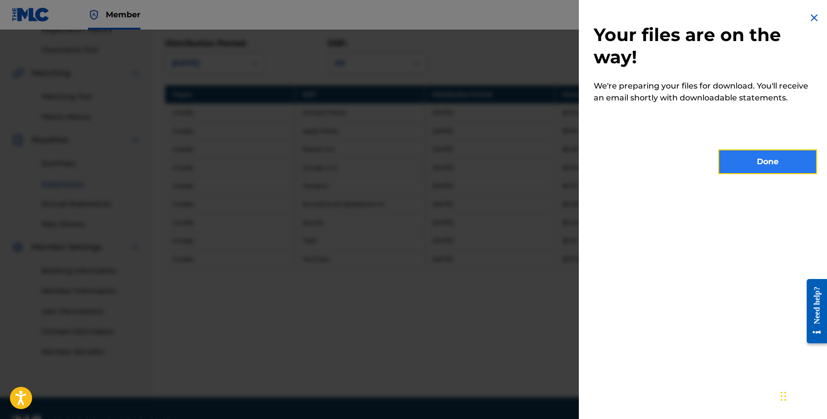
click at [766, 168] on button "Done" at bounding box center [767, 161] width 99 height 25
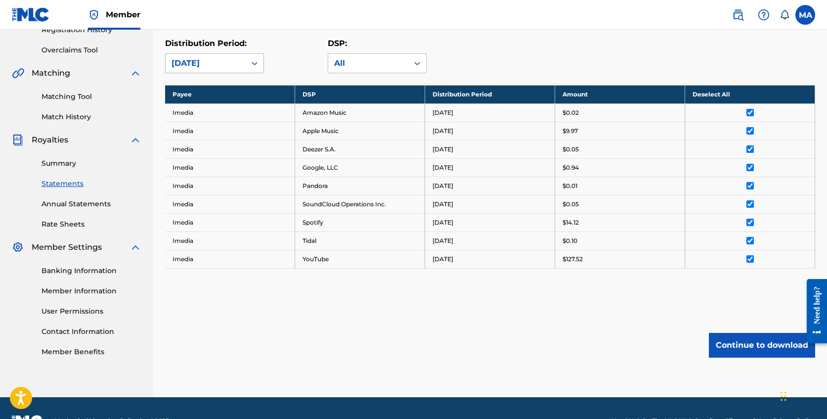
click at [235, 61] on div "[DATE]" at bounding box center [206, 63] width 68 height 12
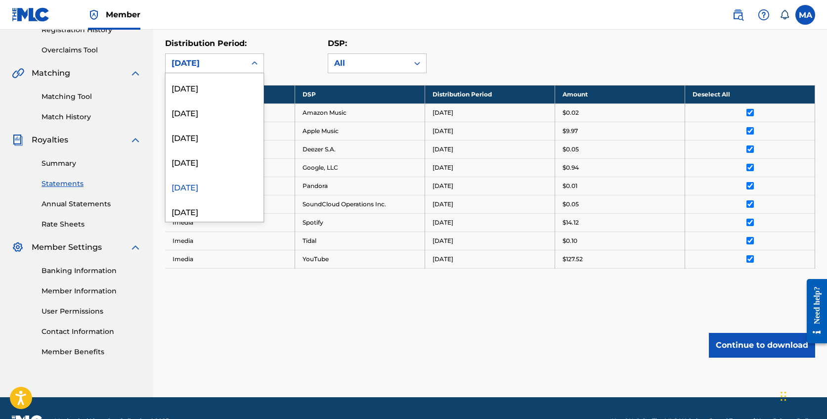
scroll to position [73, 0]
click at [223, 161] on div "[DATE]" at bounding box center [215, 161] width 98 height 25
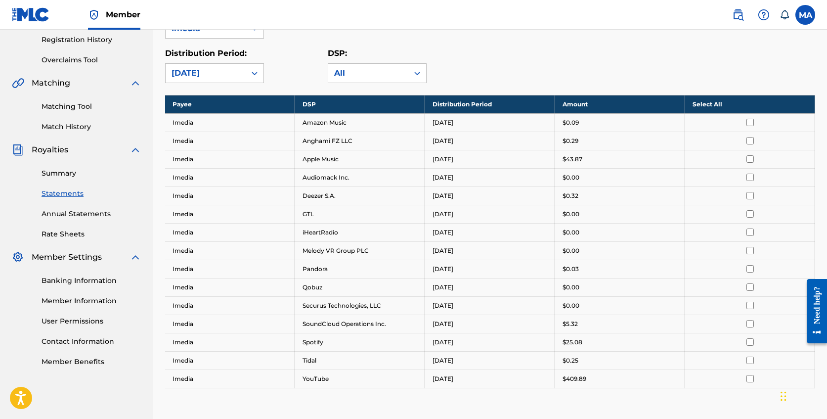
scroll to position [183, 0]
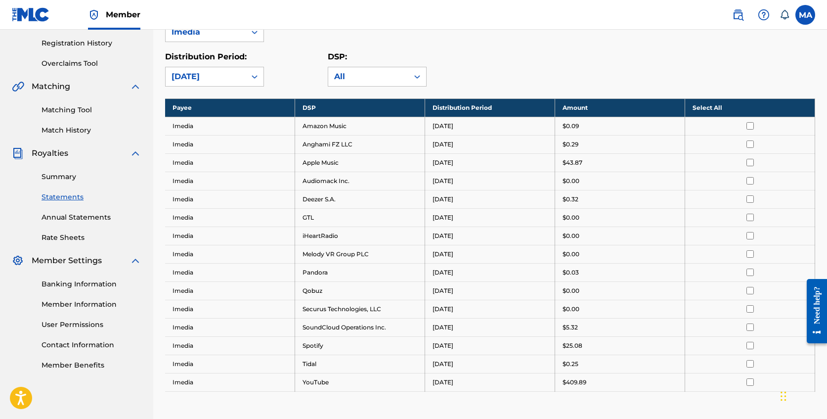
click at [709, 107] on th "Select All" at bounding box center [750, 107] width 130 height 18
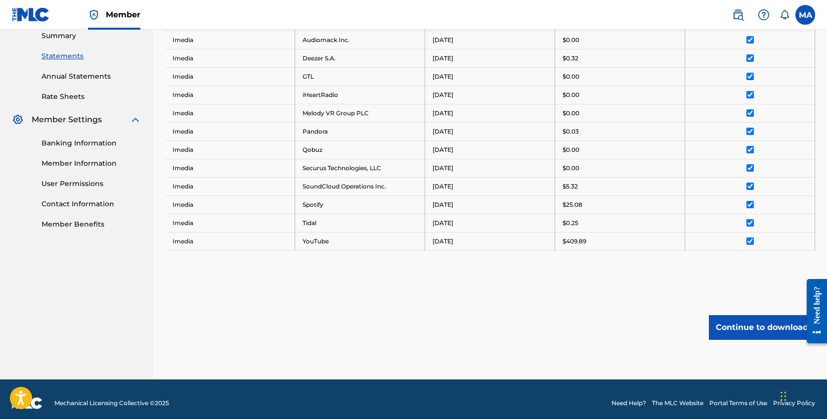
scroll to position [332, 0]
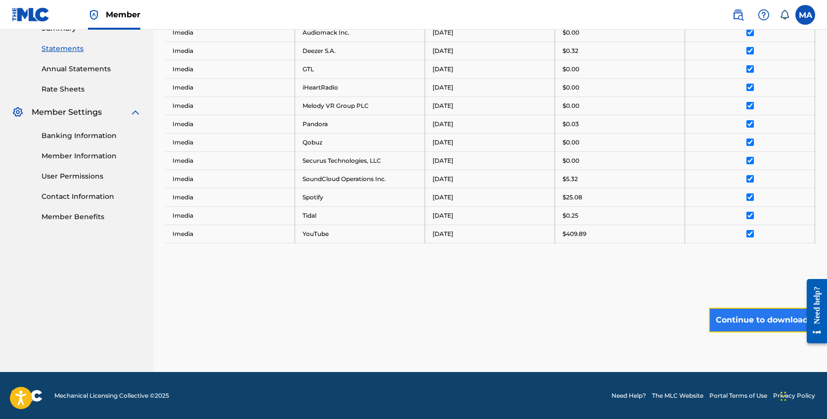
click at [764, 321] on button "Continue to download" at bounding box center [762, 320] width 106 height 25
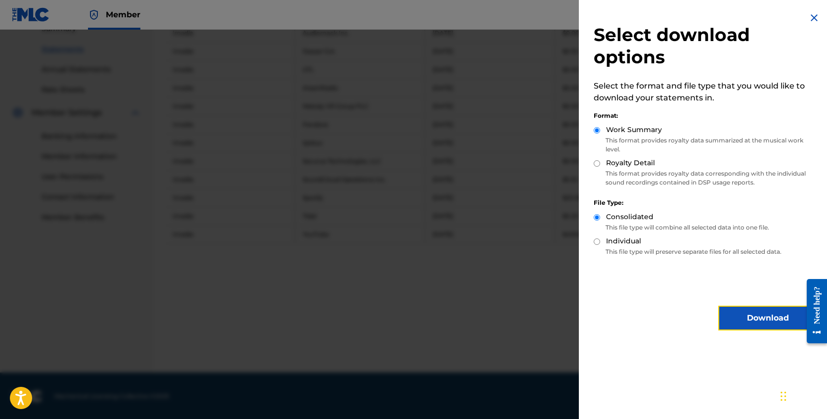
click at [751, 320] on button "Download" at bounding box center [767, 318] width 99 height 25
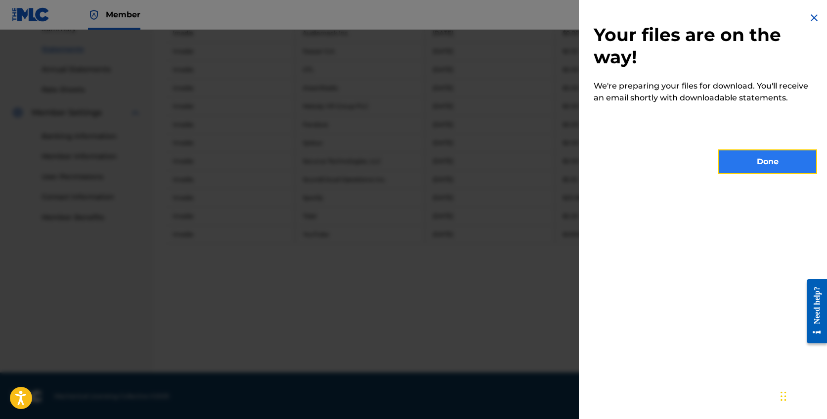
drag, startPoint x: 749, startPoint y: 165, endPoint x: 739, endPoint y: 165, distance: 9.4
click at [749, 165] on button "Done" at bounding box center [767, 161] width 99 height 25
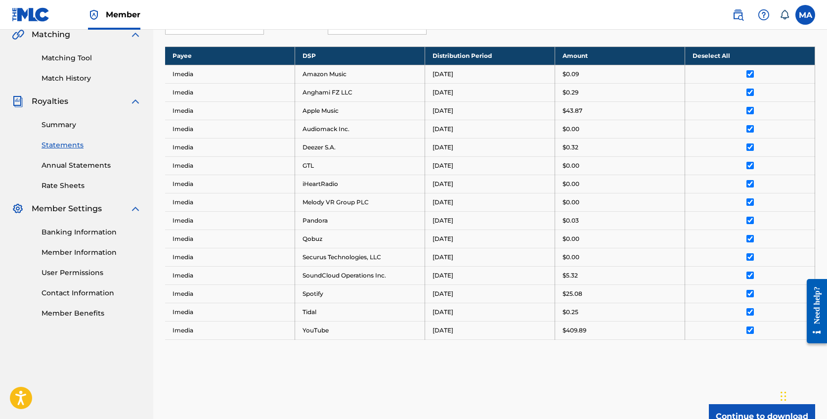
scroll to position [175, 0]
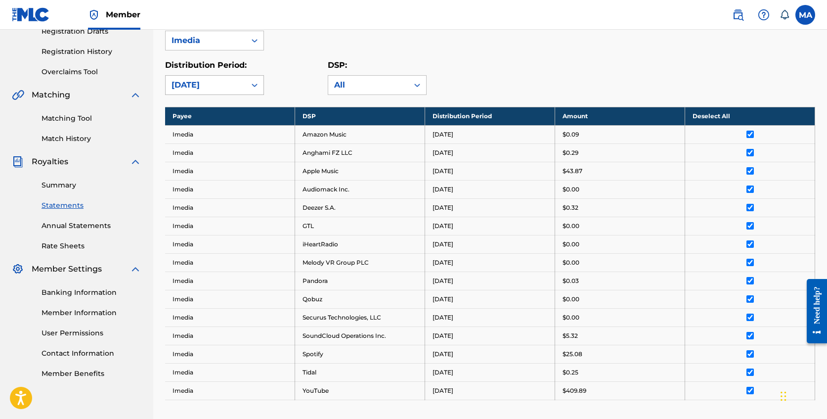
click at [256, 86] on icon at bounding box center [255, 85] width 10 height 10
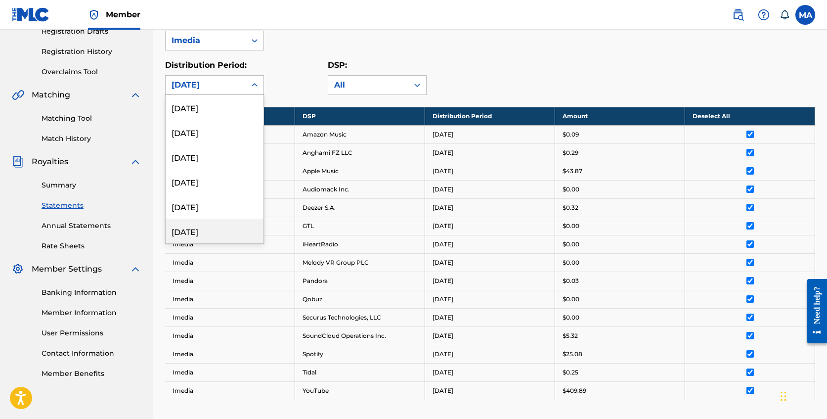
click at [227, 226] on div "[DATE]" at bounding box center [215, 231] width 98 height 25
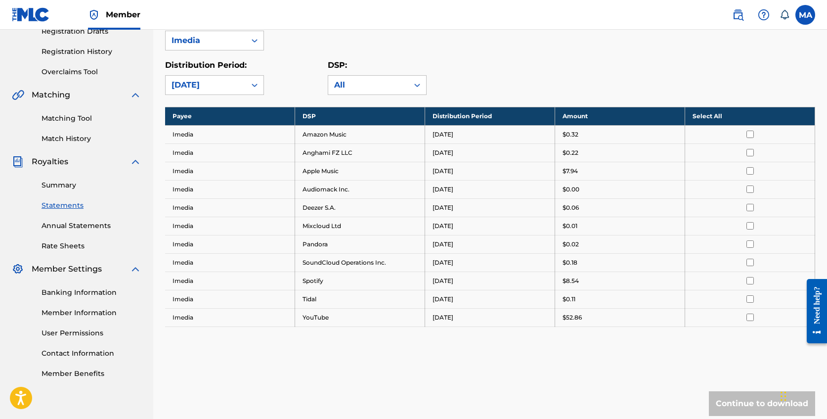
click at [710, 117] on th "Select All" at bounding box center [750, 116] width 130 height 18
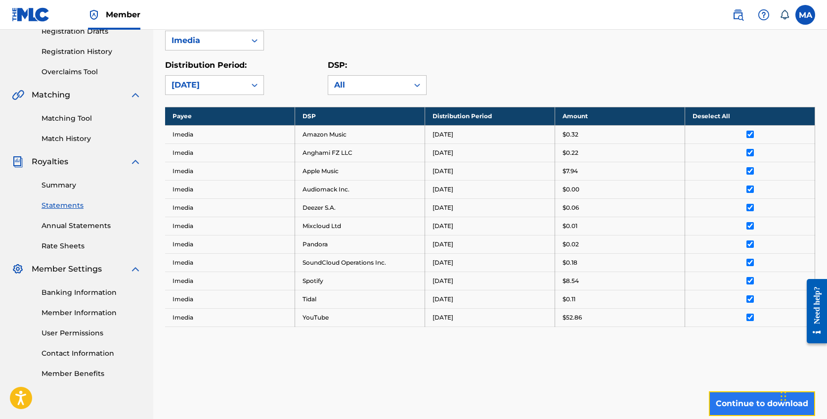
click at [753, 397] on button "Continue to download" at bounding box center [762, 403] width 106 height 25
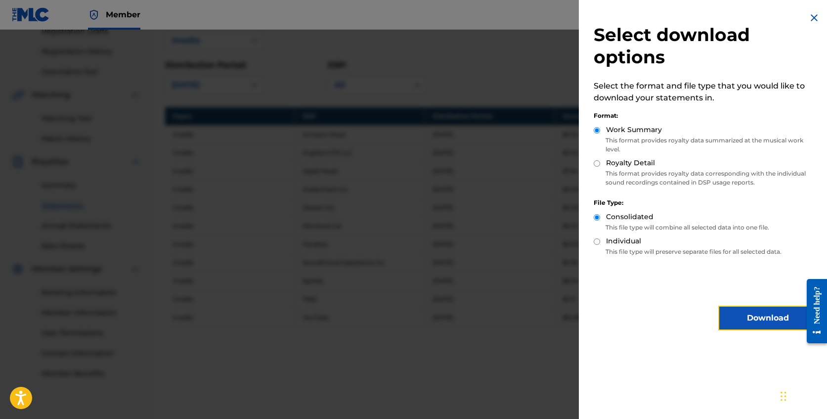
click at [779, 320] on button "Download" at bounding box center [767, 318] width 99 height 25
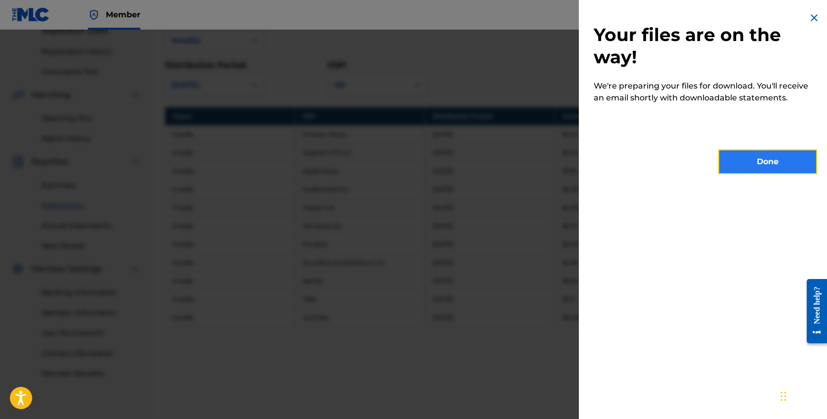
click at [760, 162] on button "Done" at bounding box center [767, 161] width 99 height 25
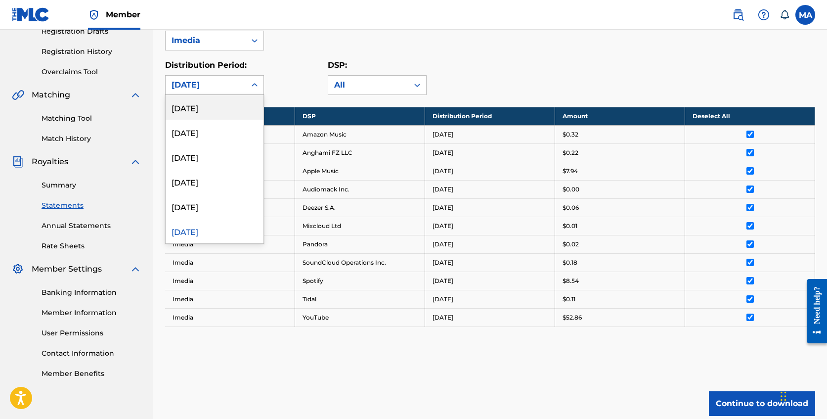
click at [250, 84] on icon at bounding box center [255, 85] width 10 height 10
click at [205, 207] on div "[DATE]" at bounding box center [215, 206] width 98 height 25
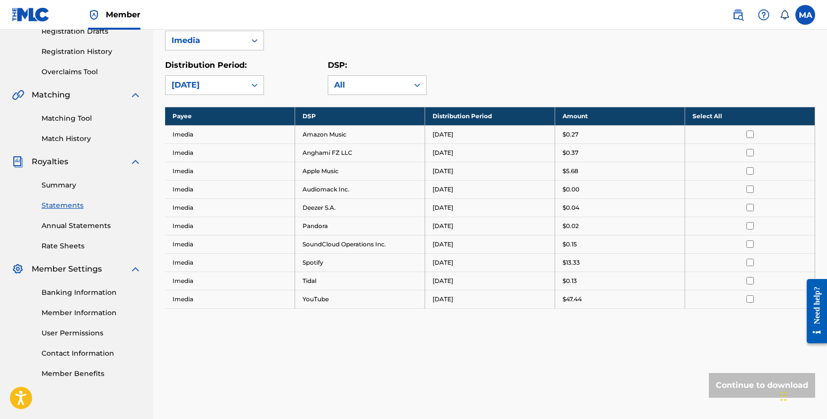
click at [711, 118] on th "Select All" at bounding box center [750, 116] width 130 height 18
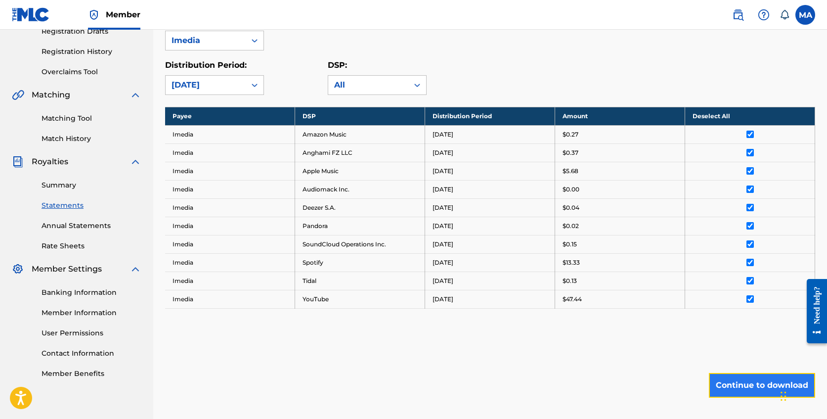
click at [758, 384] on button "Continue to download" at bounding box center [762, 385] width 106 height 25
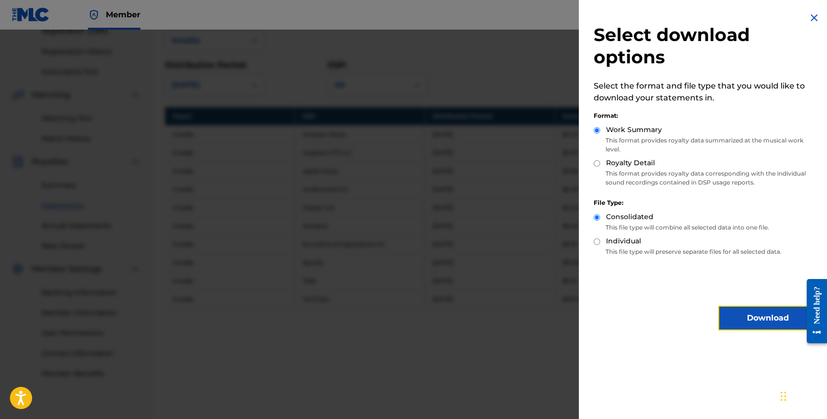
click at [762, 325] on button "Download" at bounding box center [767, 318] width 99 height 25
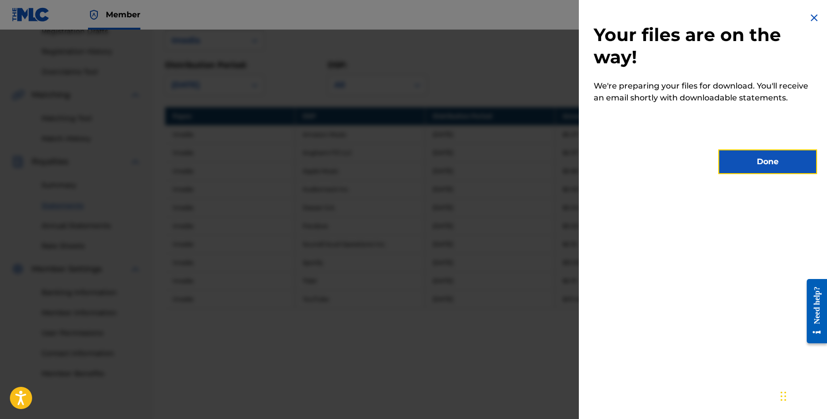
drag, startPoint x: 761, startPoint y: 167, endPoint x: 739, endPoint y: 166, distance: 22.7
click at [759, 167] on button "Done" at bounding box center [767, 161] width 99 height 25
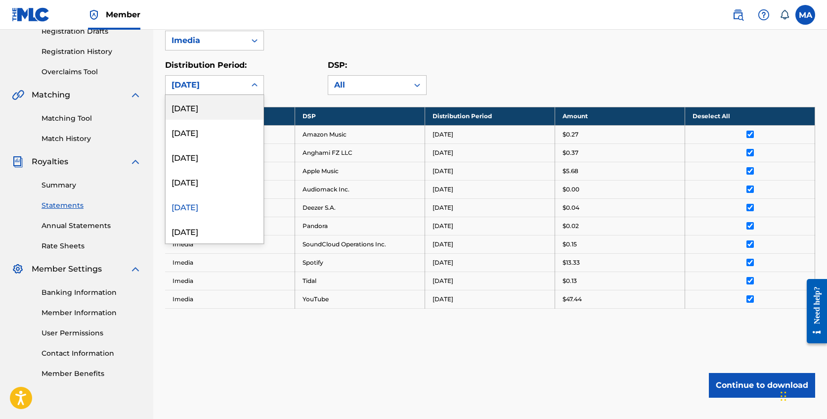
click at [212, 87] on div "[DATE]" at bounding box center [206, 85] width 68 height 12
click at [210, 184] on div "[DATE]" at bounding box center [215, 181] width 98 height 25
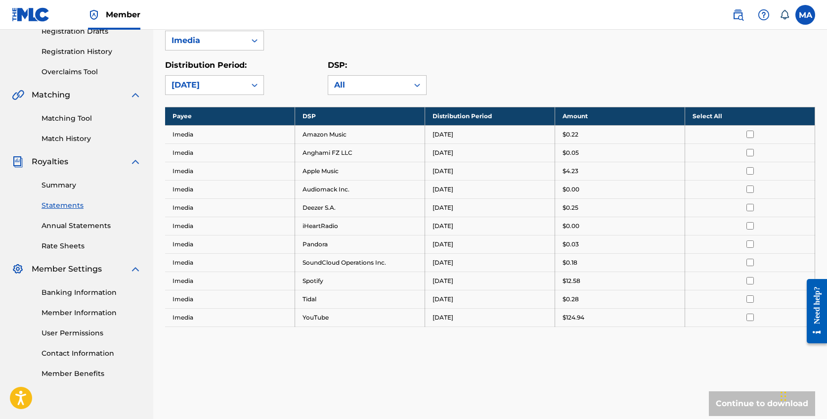
click at [712, 118] on th "Select All" at bounding box center [750, 116] width 130 height 18
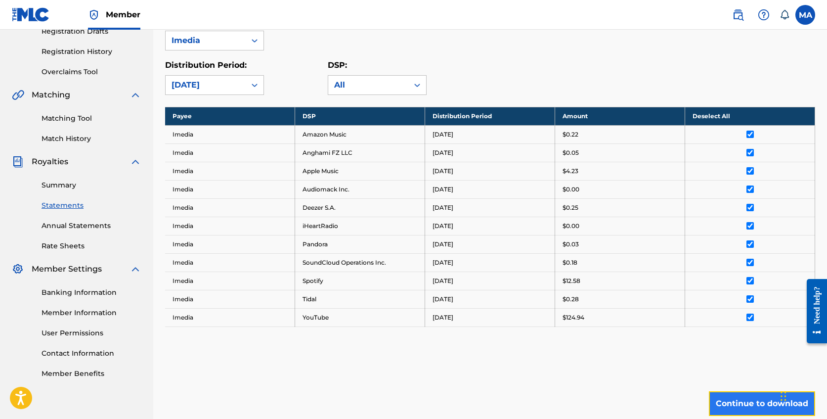
click at [756, 399] on button "Continue to download" at bounding box center [762, 403] width 106 height 25
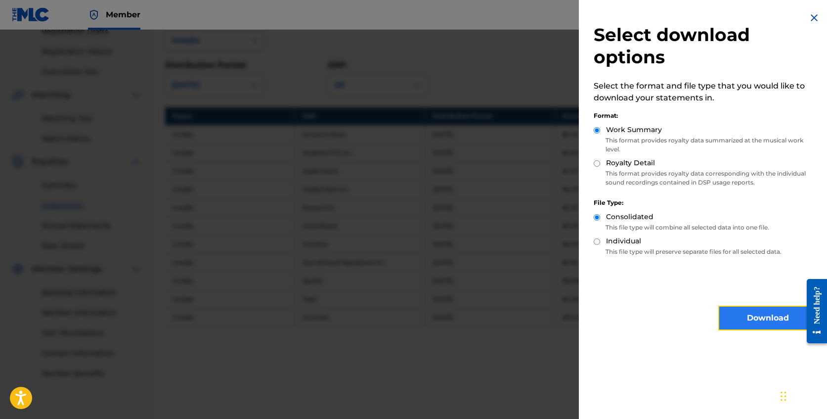
click at [763, 320] on button "Download" at bounding box center [767, 318] width 99 height 25
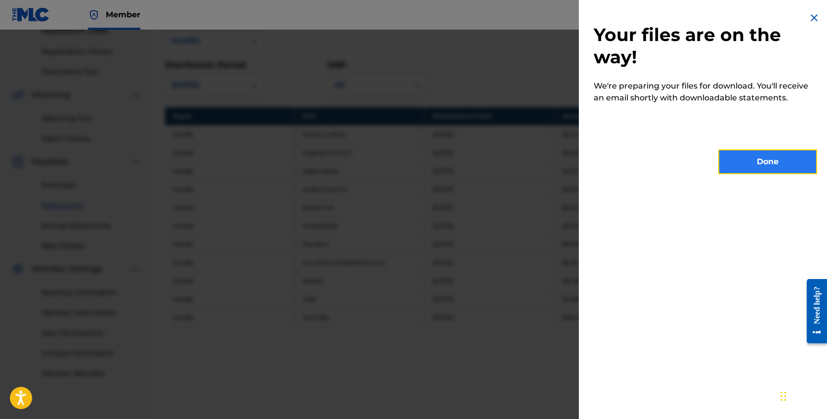
click at [768, 173] on button "Done" at bounding box center [767, 161] width 99 height 25
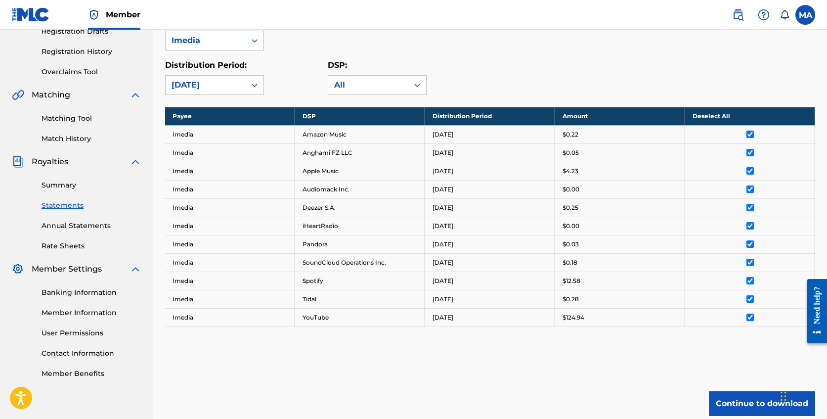
scroll to position [184, 0]
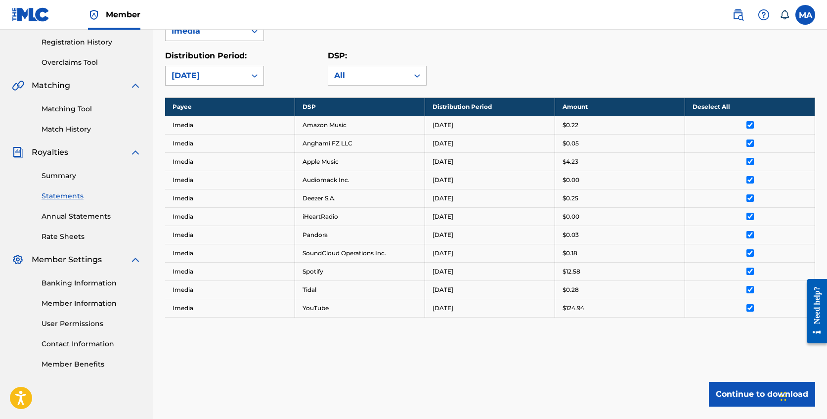
click at [222, 76] on div "[DATE]" at bounding box center [206, 76] width 68 height 12
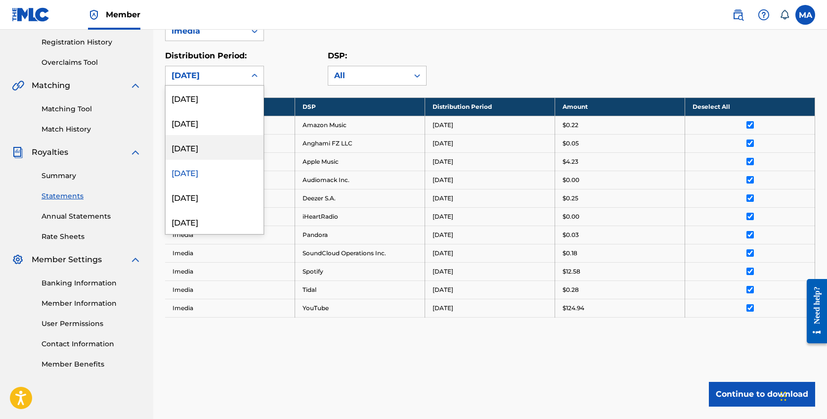
click at [195, 149] on div "[DATE]" at bounding box center [215, 147] width 98 height 25
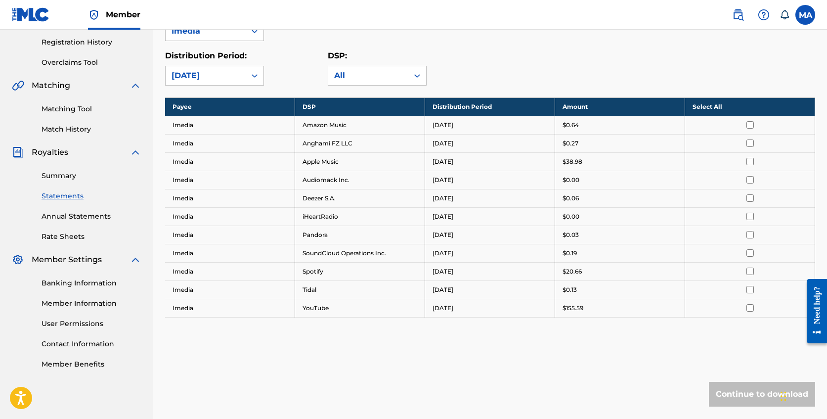
click at [712, 109] on th "Select All" at bounding box center [750, 106] width 130 height 18
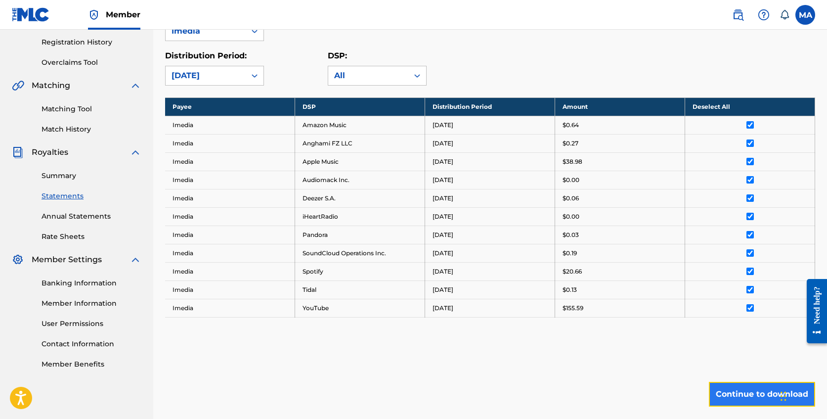
click at [753, 394] on button "Continue to download" at bounding box center [762, 394] width 106 height 25
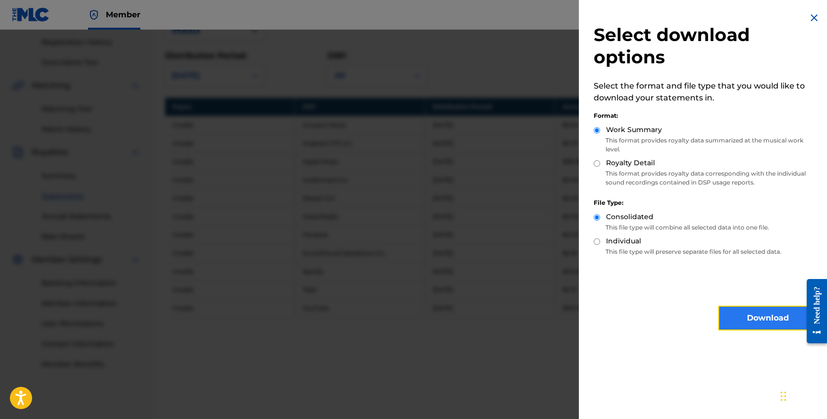
click at [760, 327] on button "Download" at bounding box center [767, 318] width 99 height 25
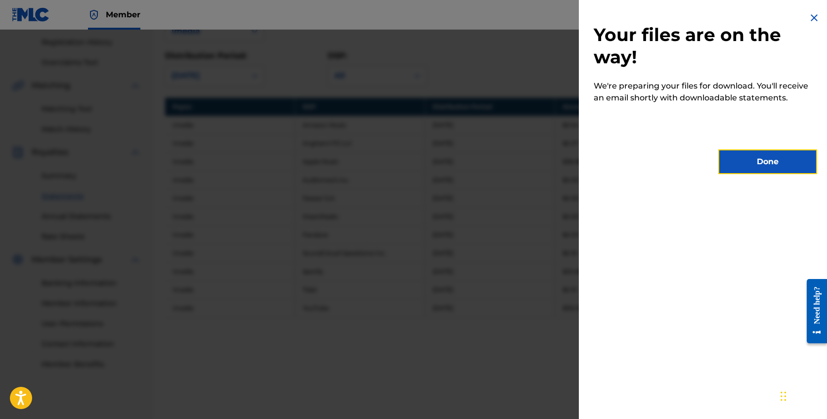
click at [777, 158] on button "Done" at bounding box center [767, 161] width 99 height 25
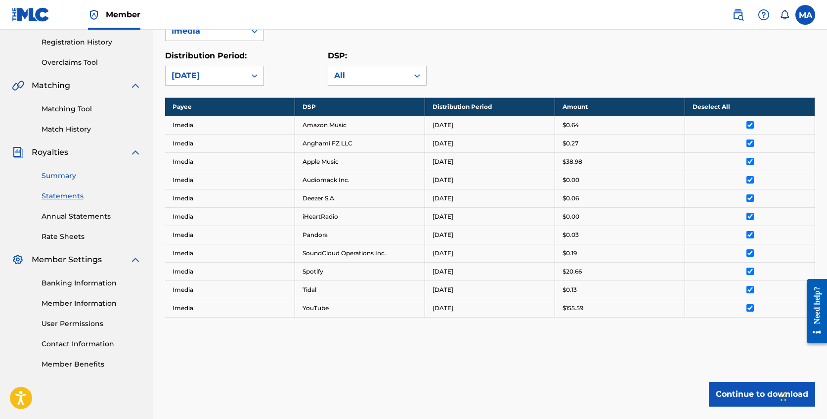
click at [54, 176] on link "Summary" at bounding box center [92, 176] width 100 height 10
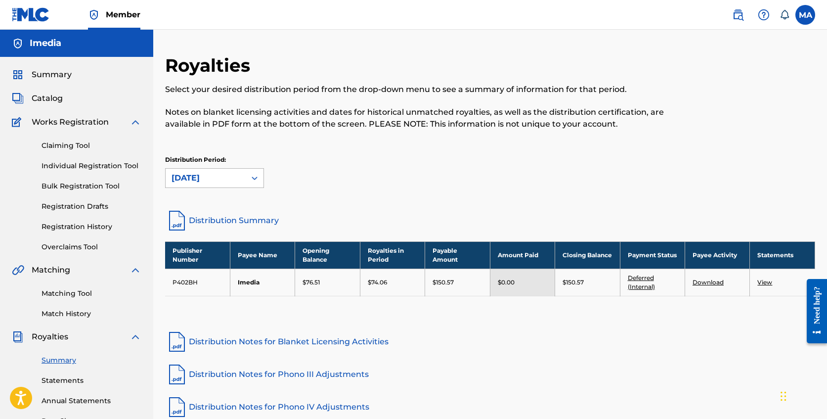
click at [240, 177] on div "[DATE]" at bounding box center [206, 178] width 80 height 19
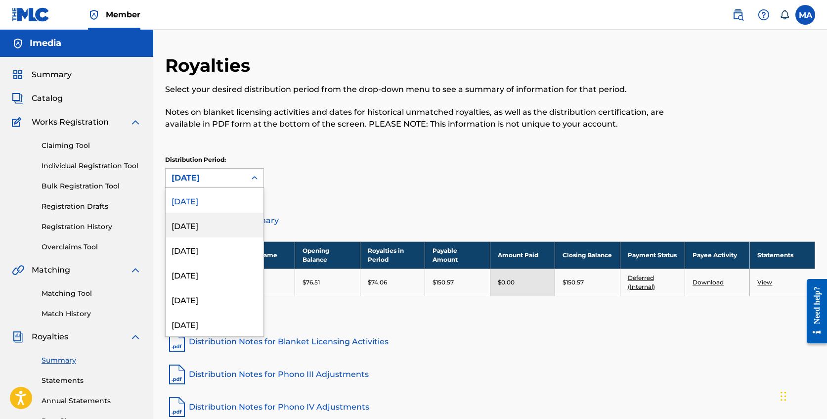
click at [220, 223] on div "[DATE]" at bounding box center [215, 225] width 98 height 25
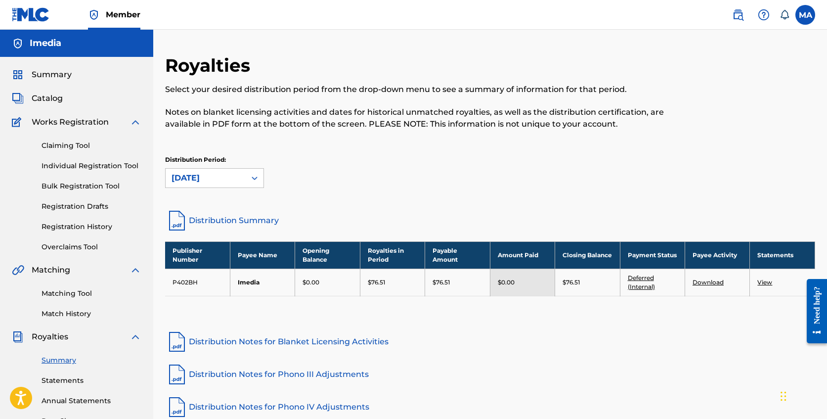
click at [225, 182] on div "[DATE]" at bounding box center [206, 178] width 68 height 12
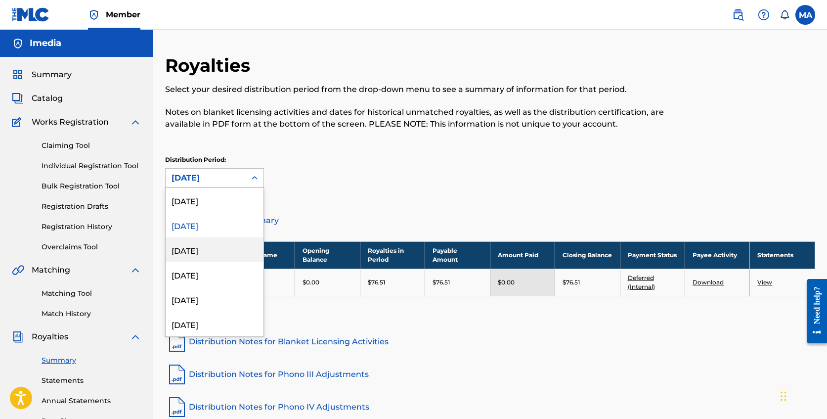
click at [205, 253] on div "[DATE]" at bounding box center [215, 249] width 98 height 25
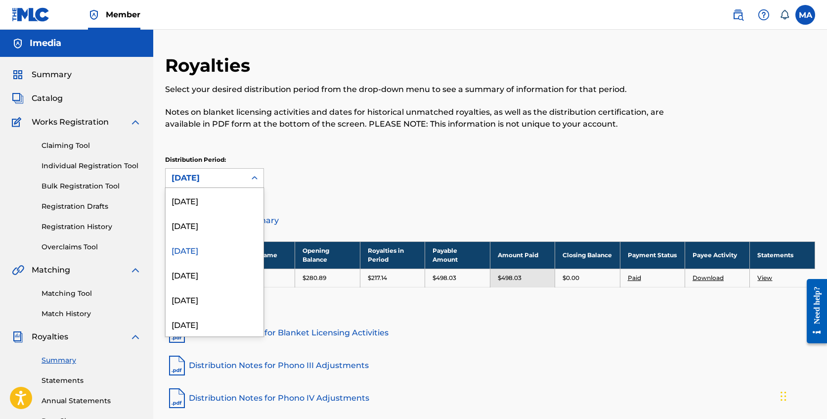
click at [210, 179] on div "[DATE]" at bounding box center [206, 178] width 68 height 12
click at [203, 275] on div "[DATE]" at bounding box center [215, 274] width 98 height 25
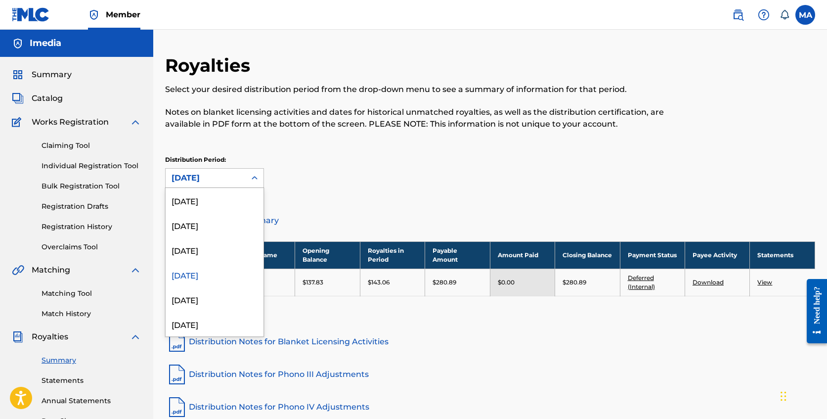
click at [219, 179] on div "[DATE]" at bounding box center [206, 178] width 68 height 12
click at [200, 248] on div "[DATE]" at bounding box center [215, 249] width 98 height 25
